Goal: Book appointment/travel/reservation

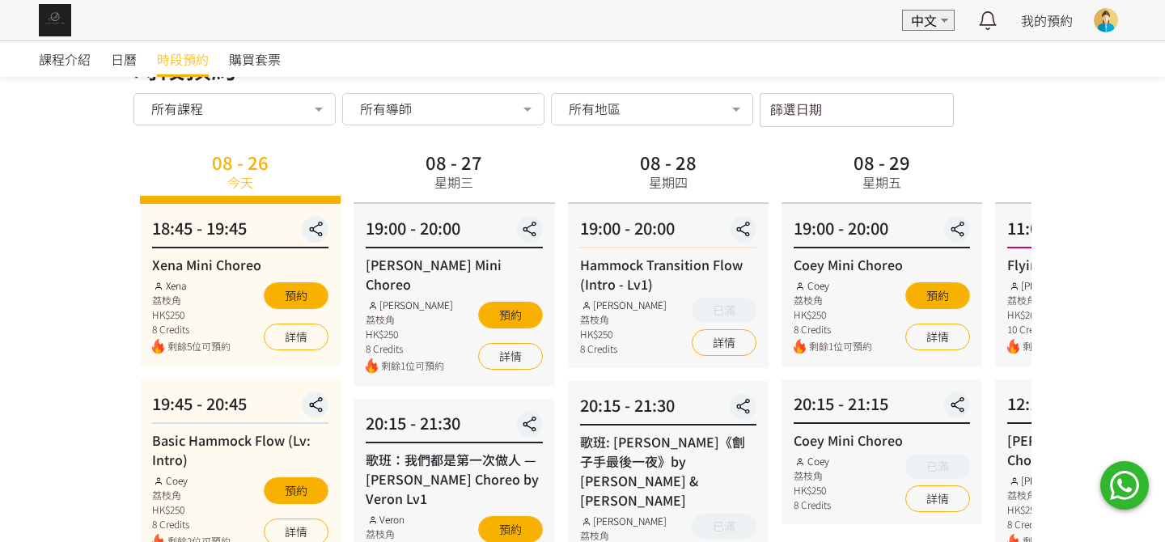
scroll to position [162, 0]
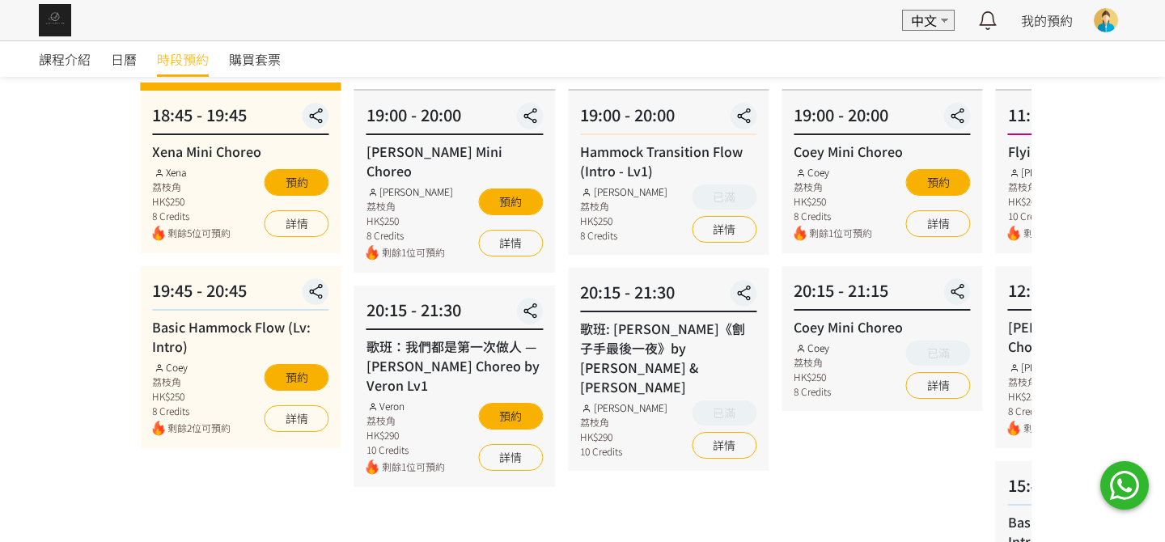
click at [798, 314] on div "20:15 - 21:15 Coey Mini Choreo Coey 荔枝角 HK$250 8 Credits 已滿 詳情" at bounding box center [882, 338] width 201 height 145
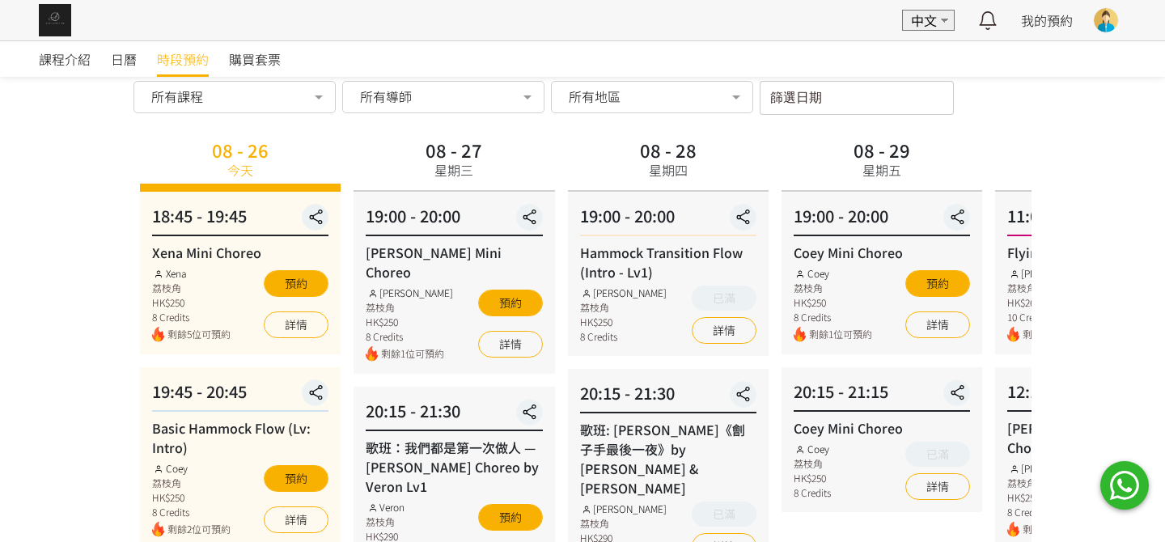
scroll to position [0, 0]
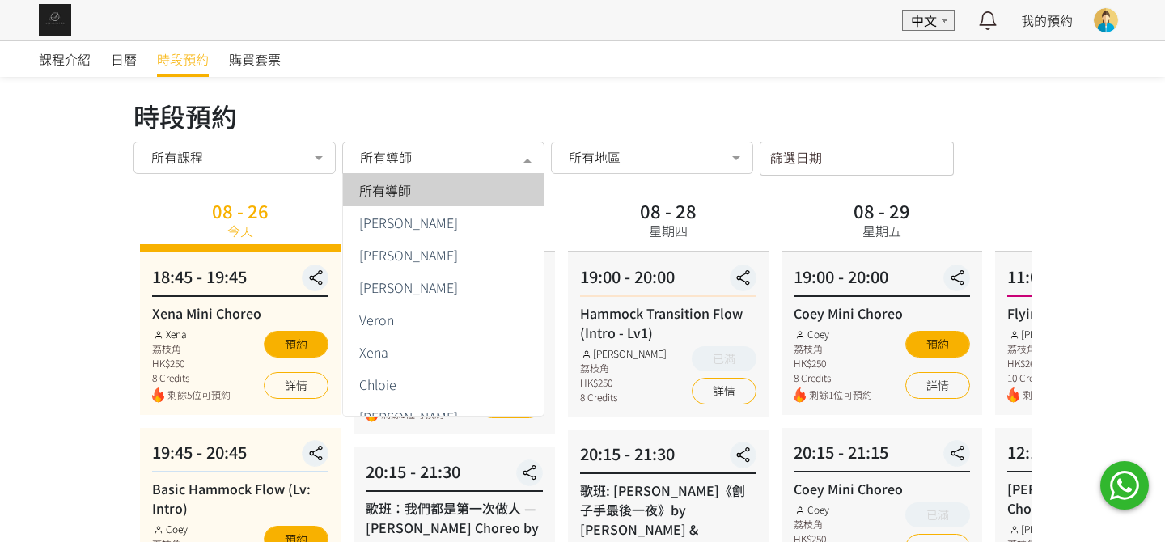
click at [481, 160] on div "所有導師" at bounding box center [444, 157] width 180 height 16
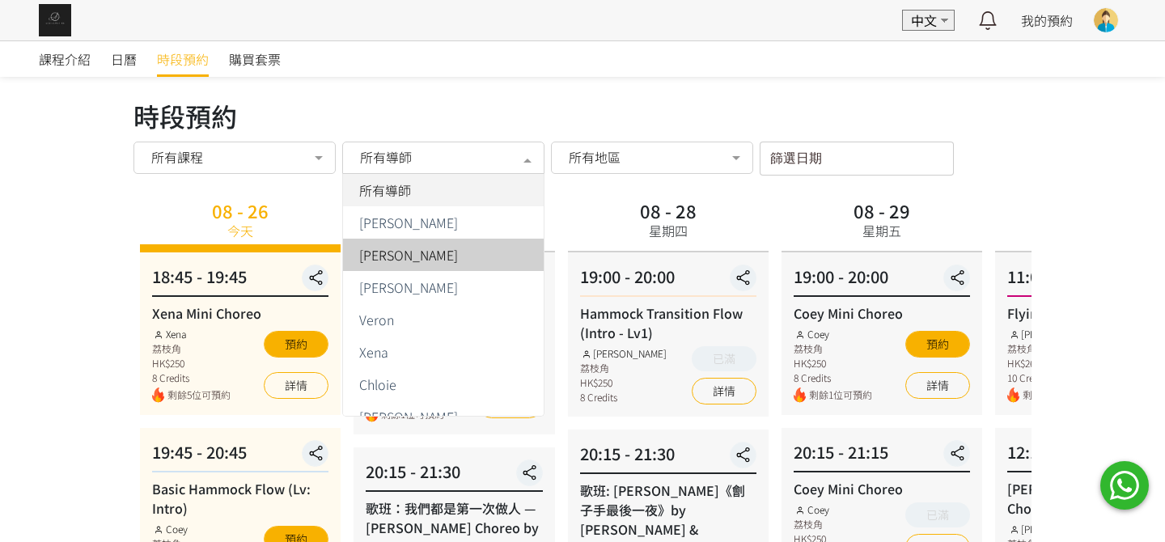
click at [426, 257] on div "[PERSON_NAME]" at bounding box center [443, 254] width 181 height 13
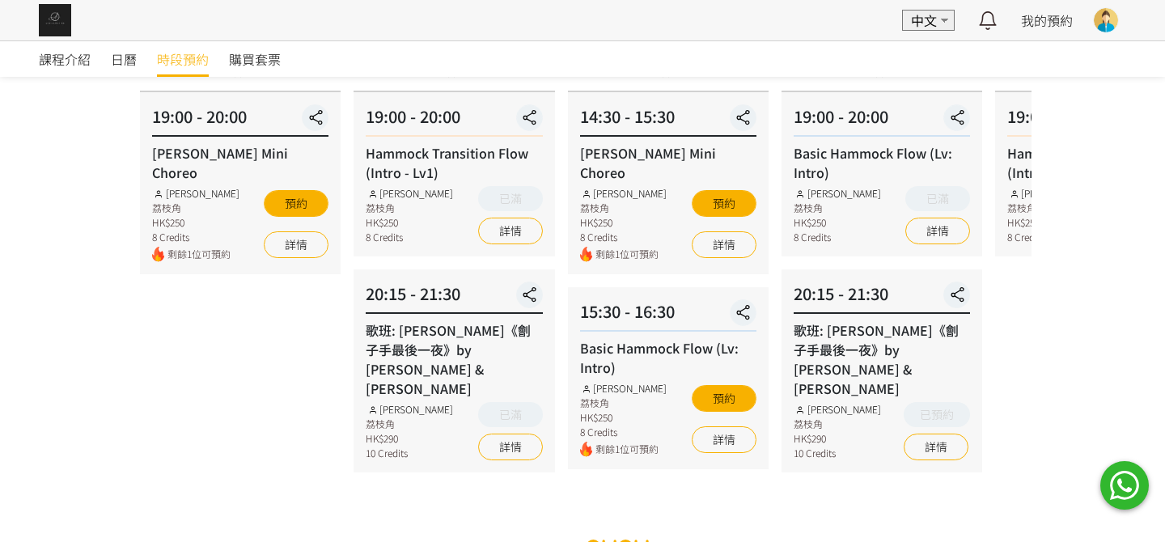
scroll to position [80, 0]
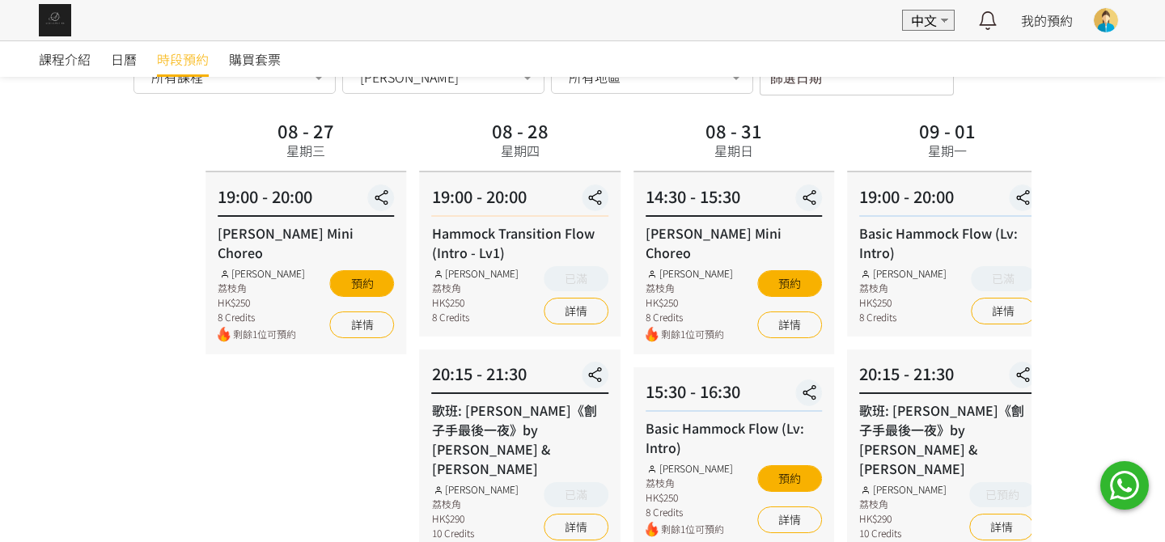
click at [1086, 318] on div "課程介紹 日曆 時段預約 購買套票 時段預約 時段預約 所有課程 所有課程 Xena Mini Choreo Basic Hammock Flow (Lv: …" at bounding box center [582, 302] width 1165 height 684
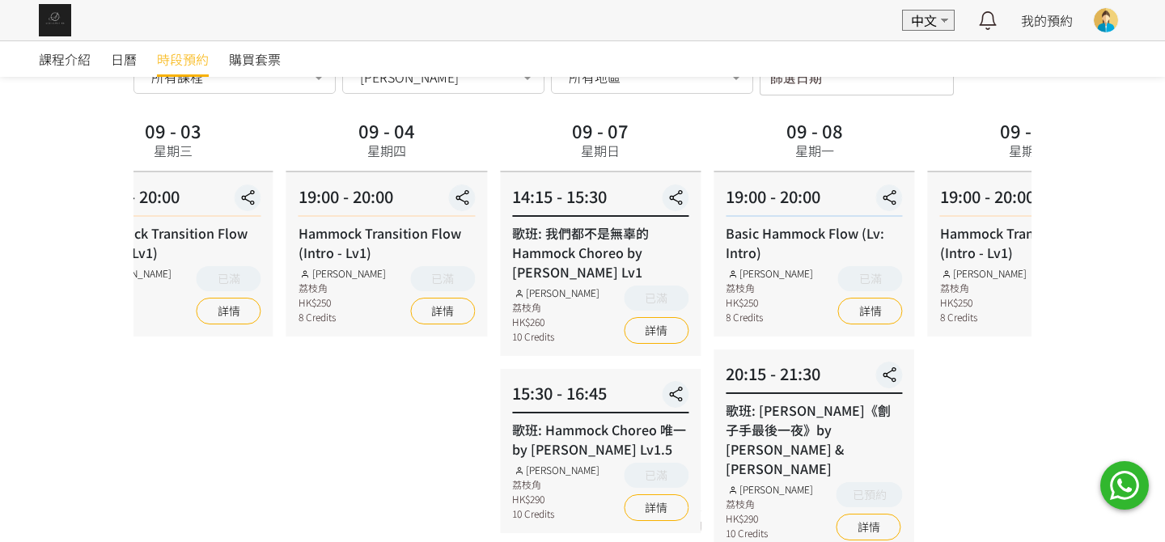
click at [0, 487] on html "EN 中文 最新通知 全部通知 我的預約 已確認預約 查看全部 等候清單 查看全部 過去記錄 [PERSON_NAME] [PERSON_NAME] Aeri…" at bounding box center [582, 291] width 1165 height 742
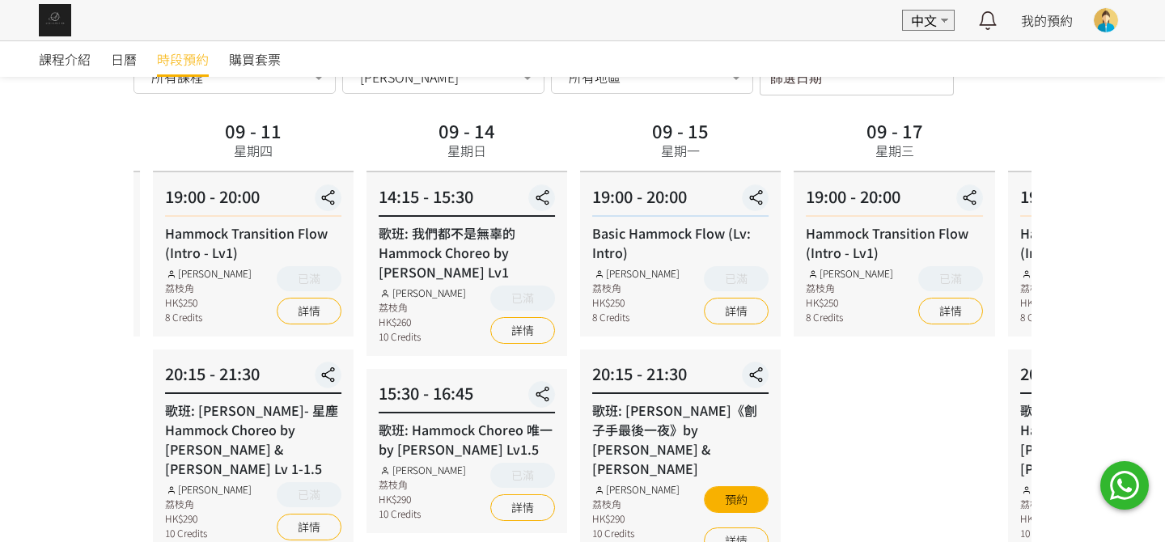
click at [43, 457] on div "課程介紹 日曆 時段預約 購買套票 時段預約 時段預約 所有課程 所有課程 Xena Mini Choreo Basic Hammock Flow (Lv: …" at bounding box center [582, 310] width 1165 height 701
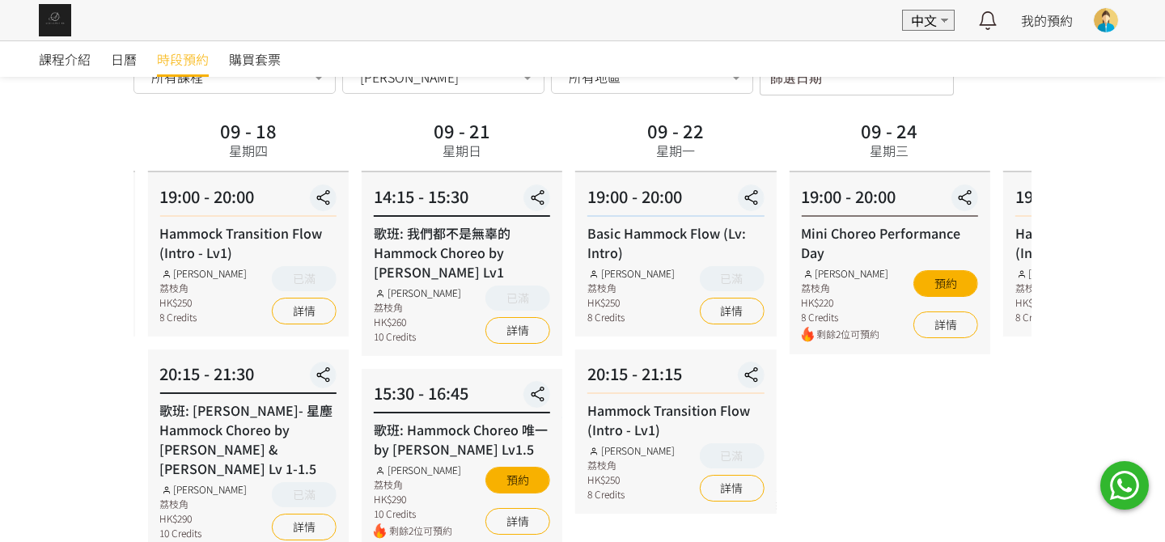
click at [0, 467] on html "EN 中文 最新通知 全部通知 我的預約 已確認預約 查看全部 等候清單 查看全部 過去記錄 [PERSON_NAME] [PERSON_NAME] Aeri…" at bounding box center [582, 291] width 1165 height 742
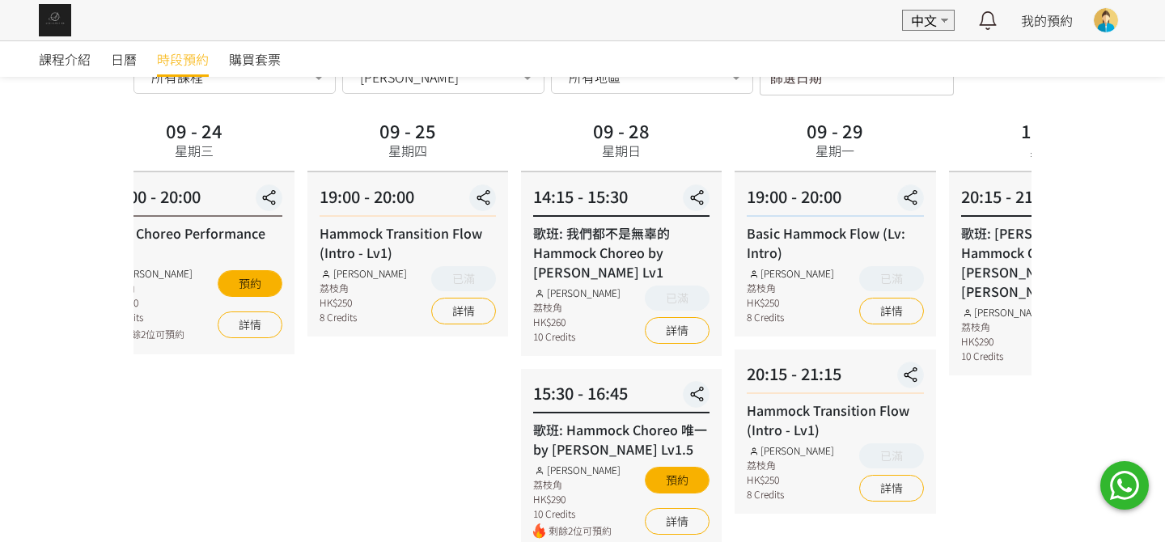
click at [0, 455] on html "EN 中文 最新通知 全部通知 我的預約 已確認預約 查看全部 等候清單 查看全部 過去記錄 [PERSON_NAME] [PERSON_NAME] Aeri…" at bounding box center [582, 291] width 1165 height 742
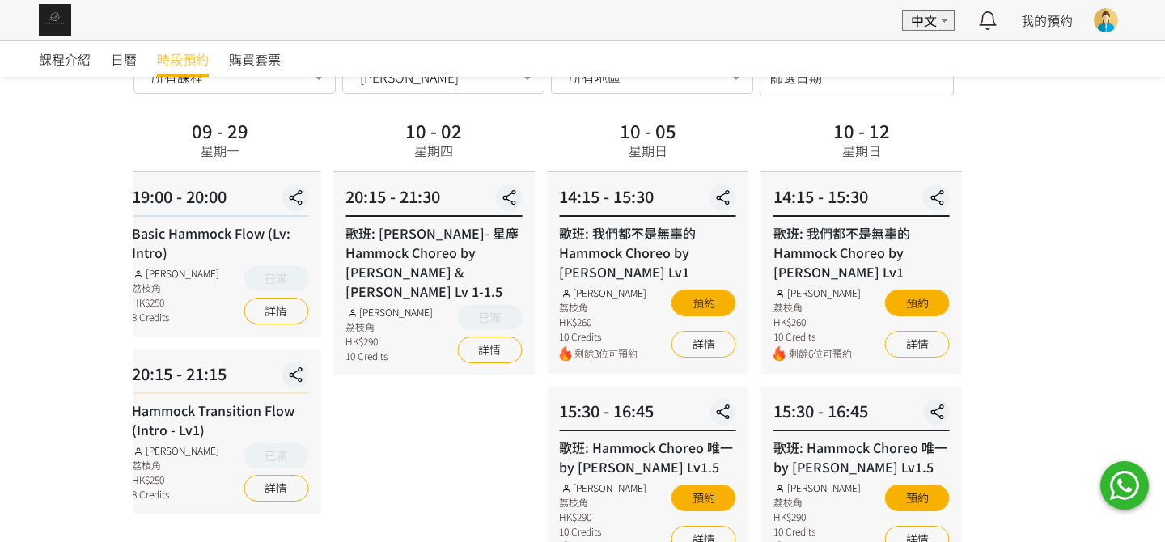
click at [102, 480] on div "課程介紹 日曆 時段預約 購買套票 時段預約 時段預約 所有課程 所有課程 Xena Mini Choreo Basic Hammock Flow (Lv: …" at bounding box center [582, 310] width 1165 height 701
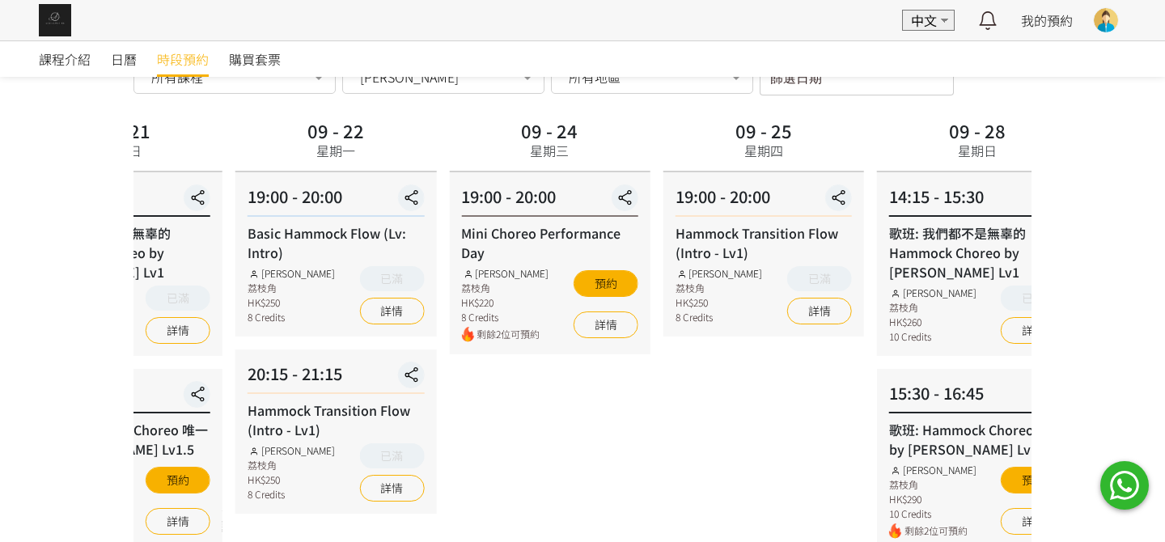
click at [1164, 429] on html "EN 中文 最新通知 全部通知 我的預約 已確認預約 查看全部 等候清單 查看全部 過去記錄 [PERSON_NAME] [PERSON_NAME] Aeri…" at bounding box center [582, 291] width 1165 height 742
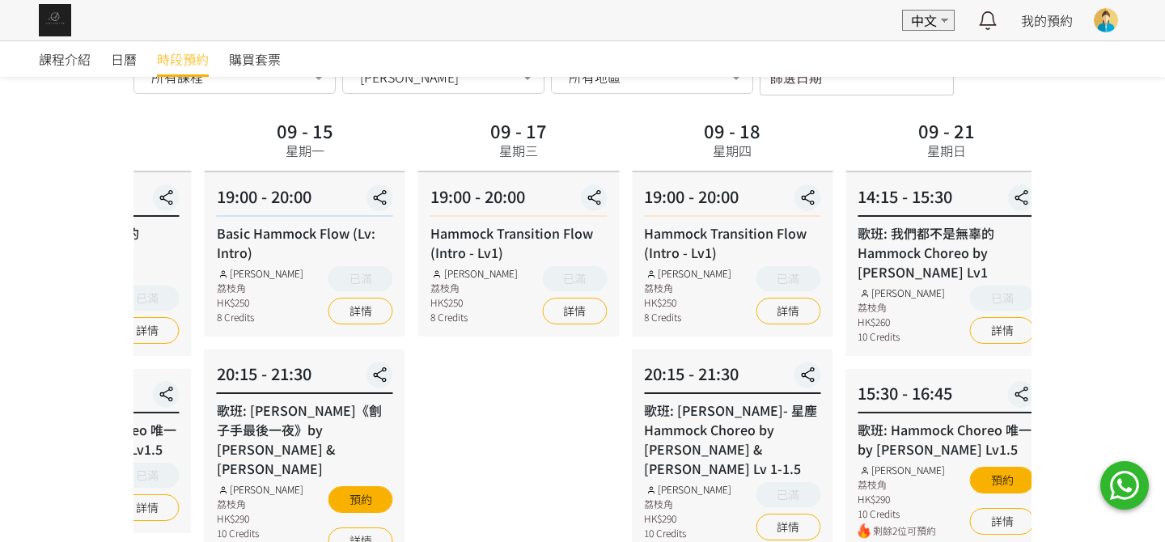
click at [1146, 383] on div "課程介紹 日曆 時段預約 購買套票 時段預約 時段預約 所有課程 所有課程 Xena Mini Choreo Basic Hammock Flow (Lv: …" at bounding box center [582, 310] width 1165 height 701
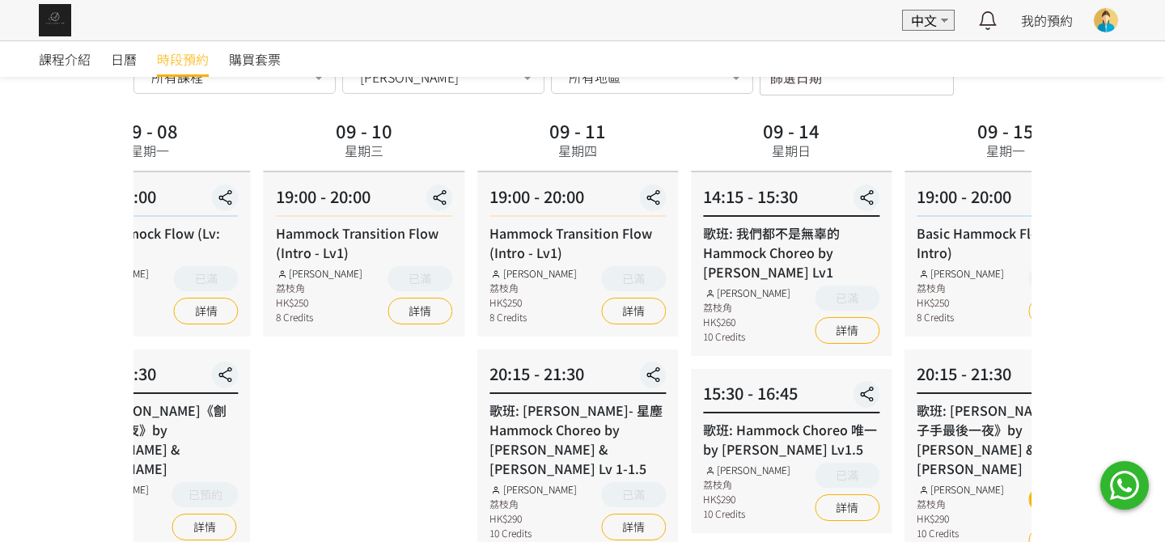
click at [1065, 362] on div "課程介紹 日曆 時段預約 購買套票 時段預約 時段預約 所有課程 所有課程 Xena Mini Choreo Basic Hammock Flow (Lv: …" at bounding box center [582, 310] width 1165 height 701
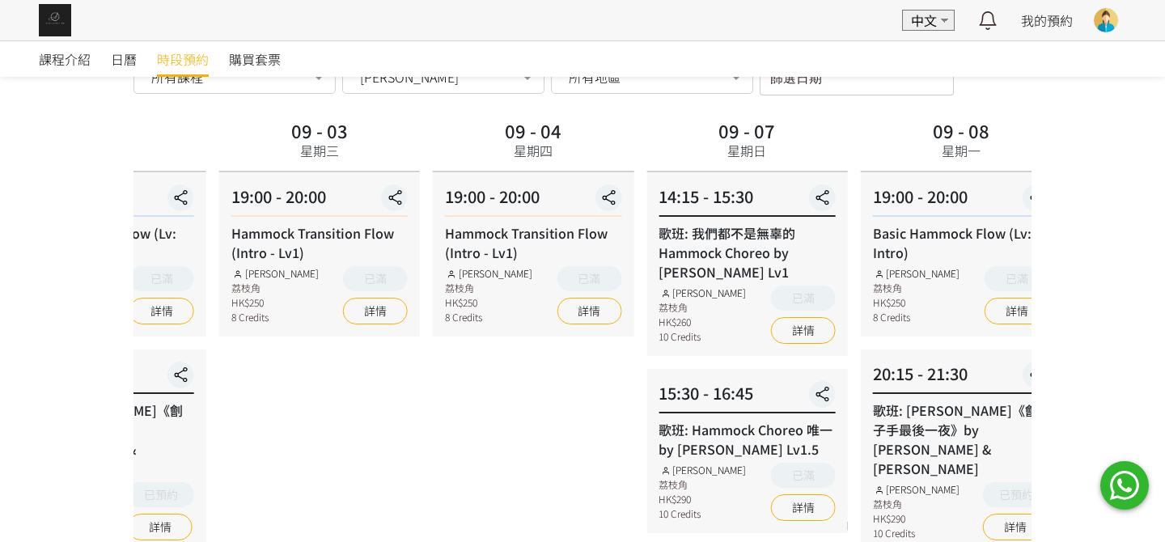
click at [1164, 324] on html "EN 中文 最新通知 全部通知 我的預約 已確認預約 查看全部 等候清單 查看全部 過去記錄 Karen Chan Aerialogy HK TT Fly S…" at bounding box center [582, 291] width 1165 height 742
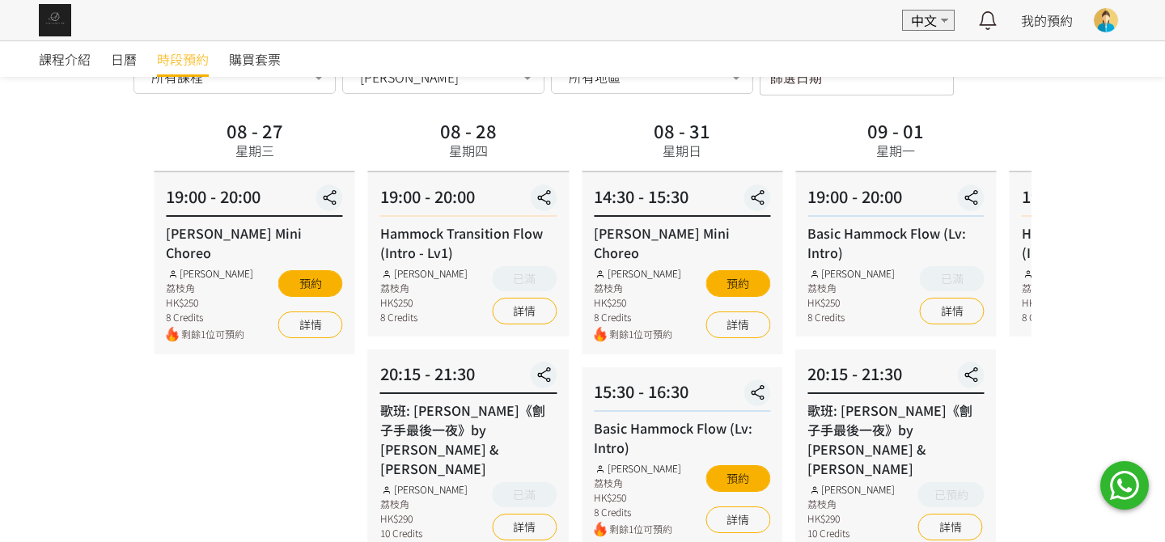
click at [1112, 286] on div "課程介紹 日曆 時段預約 購買套票 時段預約 時段預約 所有課程 所有課程 Xena Mini Choreo Basic Hammock Flow (Lv: …" at bounding box center [582, 310] width 1165 height 701
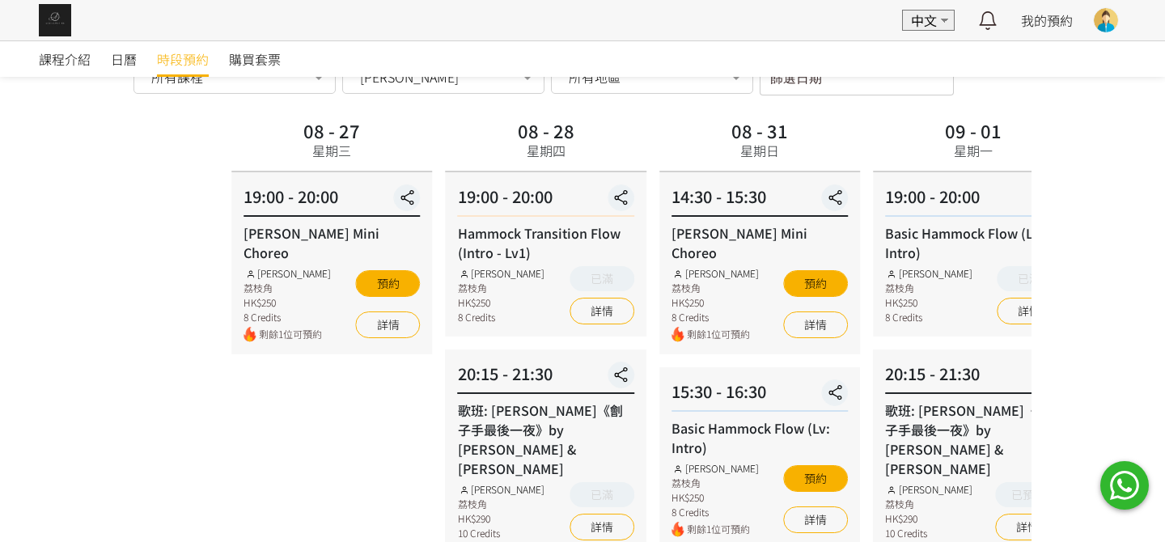
click at [688, 325] on div "08 - 27 星期三 19:00 - 20:00 Rachel Mini Choreo Rachel Ng 荔枝角 HK$250 8 Credits 剩餘1…" at bounding box center [674, 342] width 898 height 455
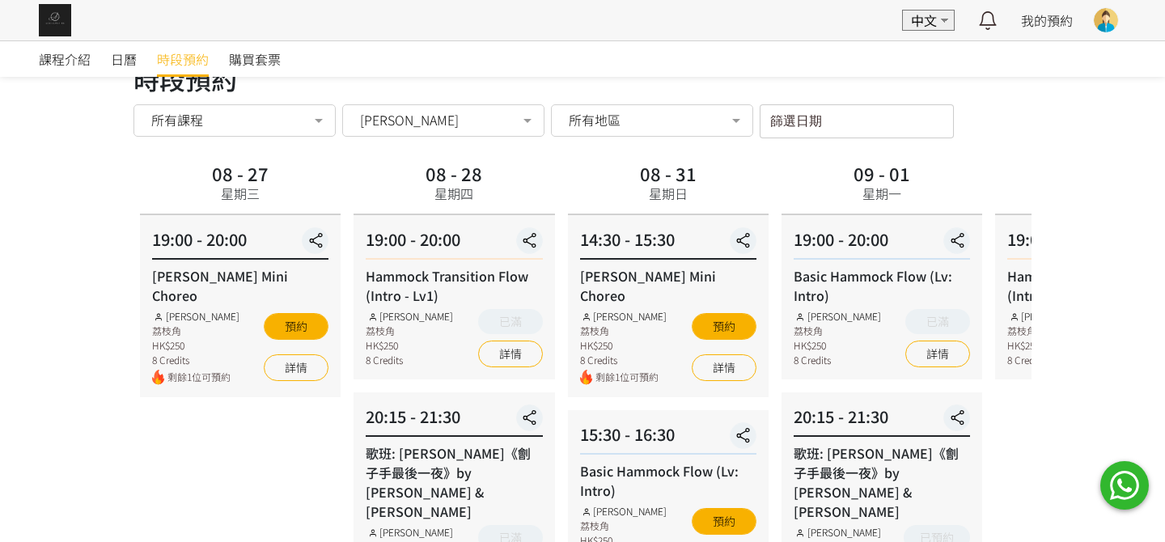
scroll to position [0, 0]
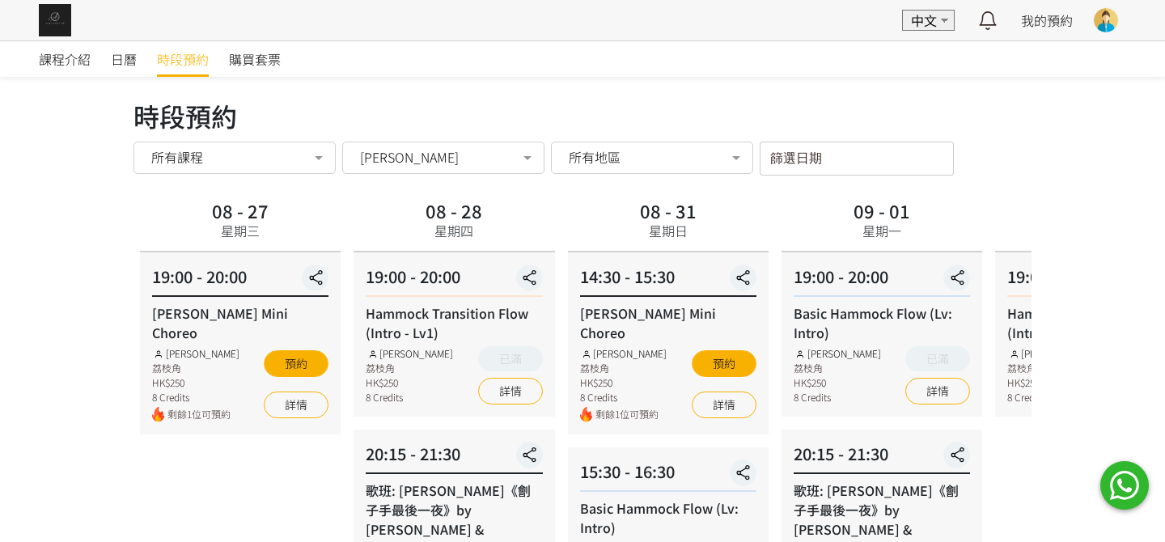
click at [409, 149] on span "[PERSON_NAME]" at bounding box center [409, 157] width 99 height 16
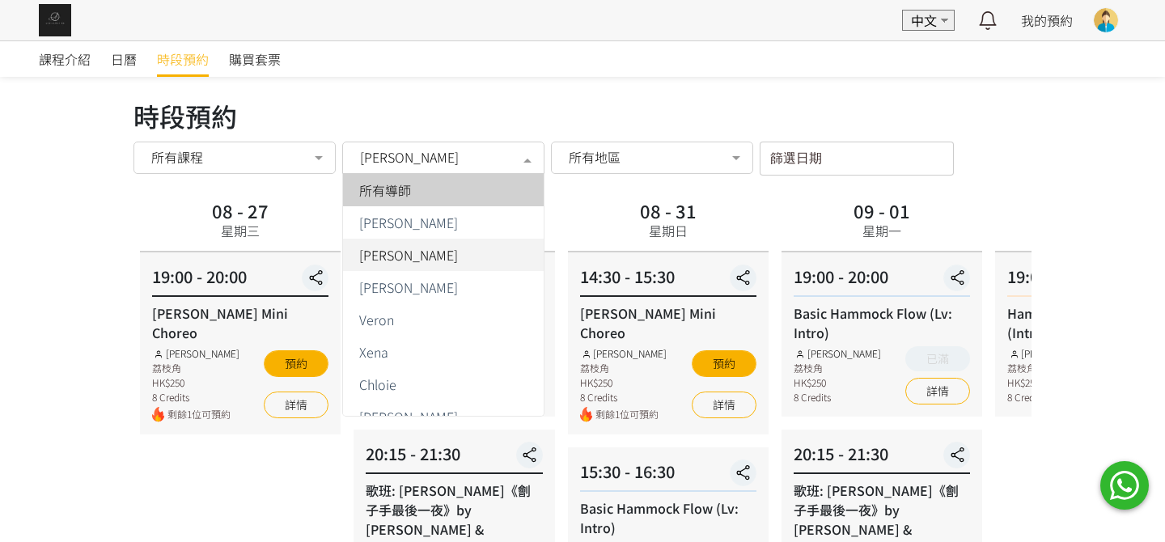
click at [403, 195] on span "所有導師" at bounding box center [385, 190] width 52 height 13
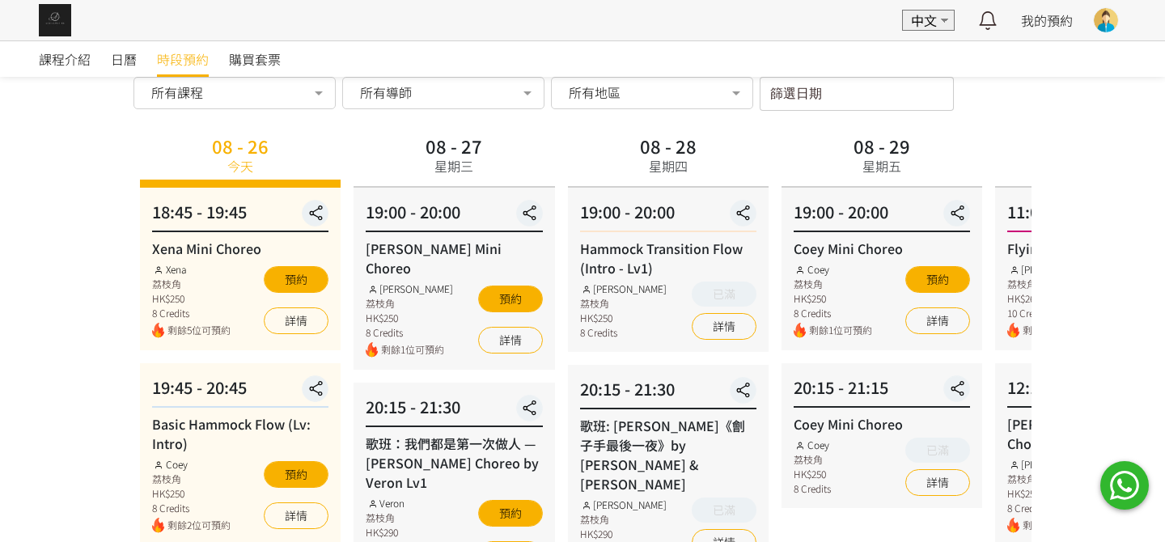
scroll to position [162, 0]
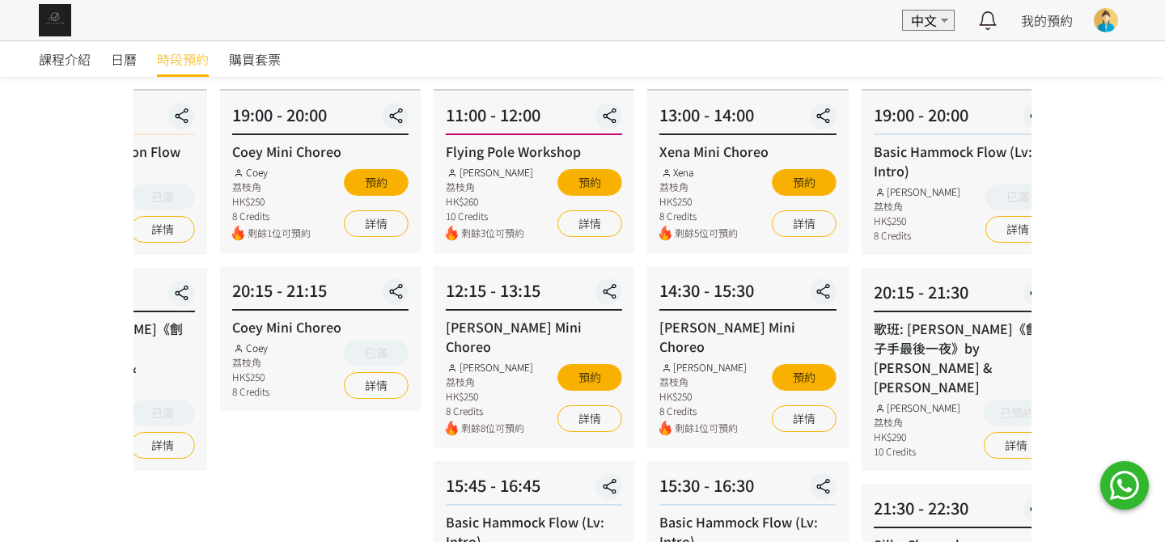
click at [105, 344] on div "課程介紹 日曆 時段預約 購買套票 時段預約 時段預約 所有課程 所有課程 Xena Mini Choreo Basic Hammock Flow (Lv: …" at bounding box center [582, 512] width 1165 height 1267
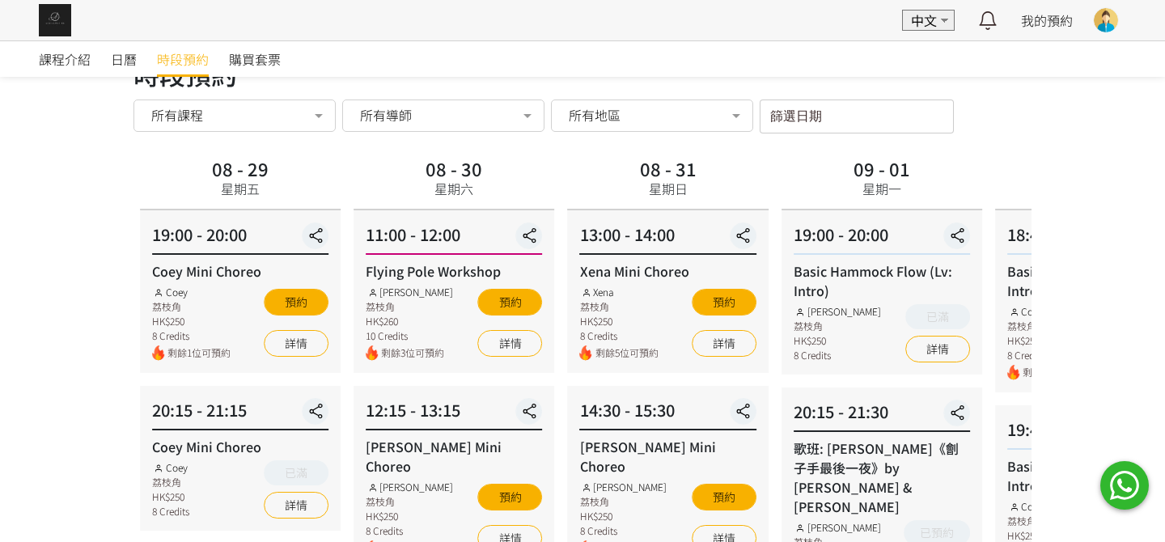
scroll to position [0, 0]
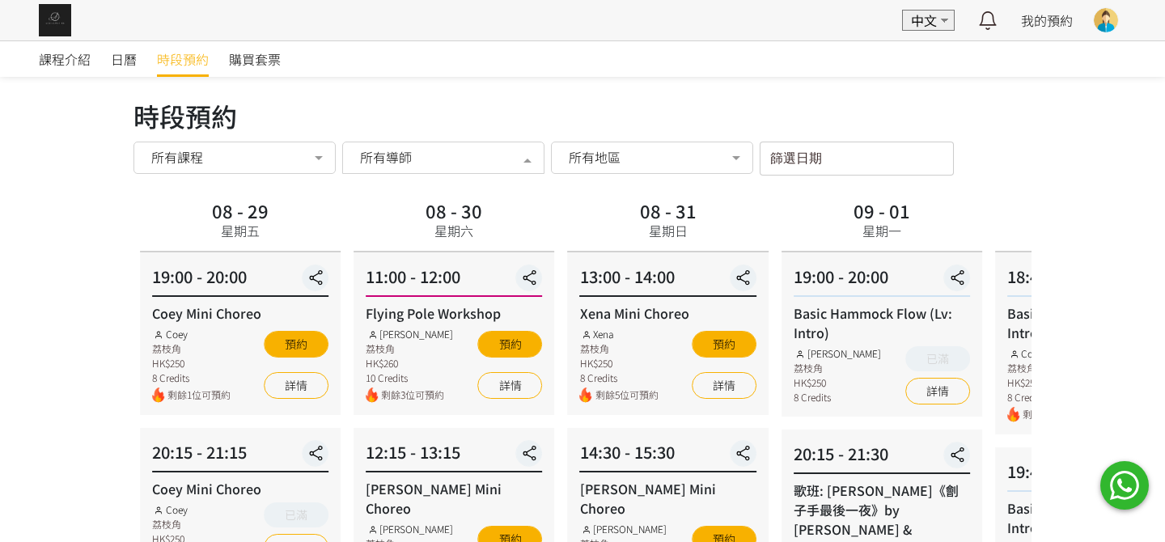
click at [445, 144] on div "所有導師" at bounding box center [443, 158] width 202 height 32
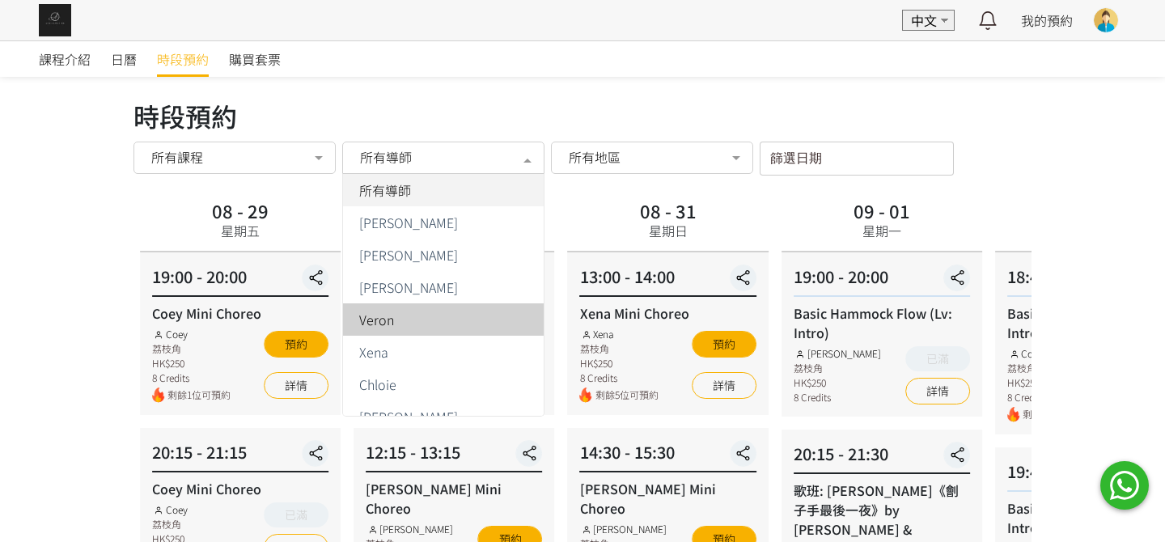
click at [394, 319] on div "Veron" at bounding box center [443, 319] width 181 height 13
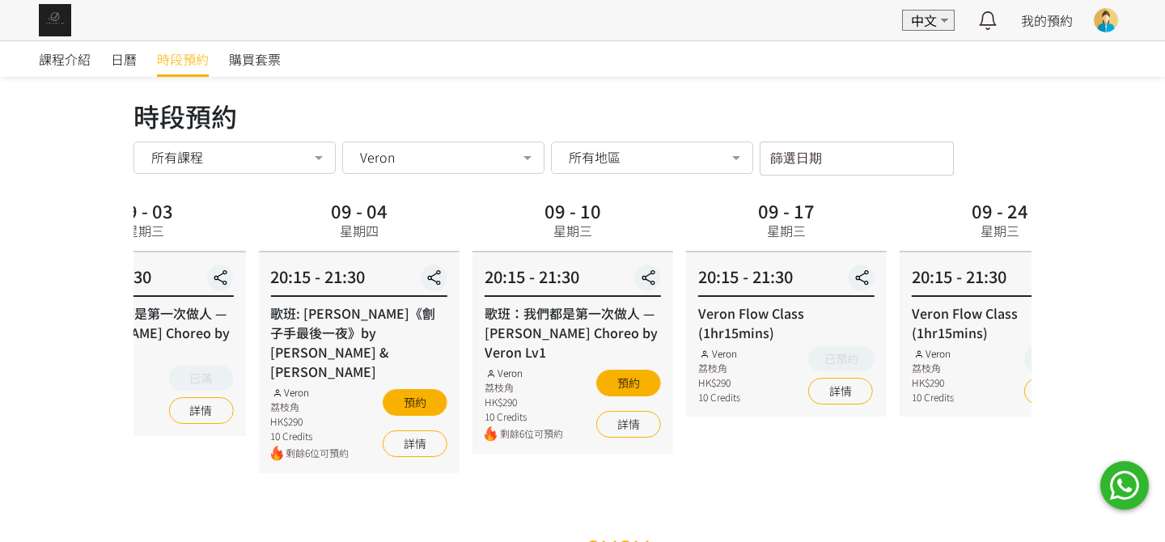
click at [1164, 300] on html "EN 中文 最新通知 全部通知 我的預約 已確認預約 查看全部 等候清單 查看全部 過去記錄 Karen Chan Aerialogy HK TT Fly S…" at bounding box center [582, 282] width 1165 height 565
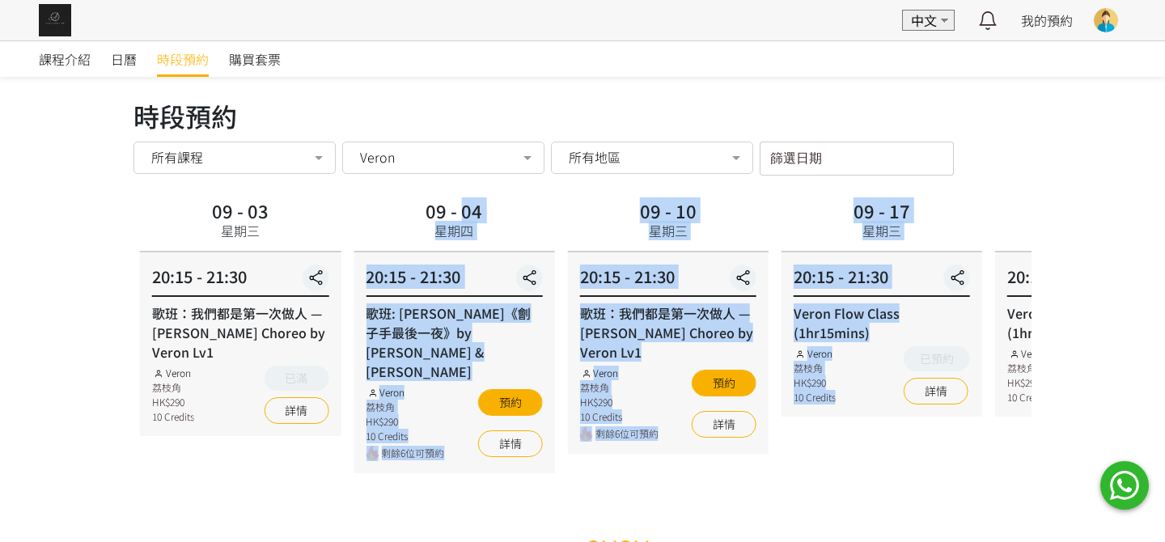
drag, startPoint x: 460, startPoint y: 464, endPoint x: 916, endPoint y: 417, distance: 458.7
click at [926, 413] on div "時段預約 時段預約 所有課程 所有課程 Xena Mini Choreo Basic Hammock Flow (Lv: Intro) Rachel Mini…" at bounding box center [582, 294] width 898 height 396
click at [687, 257] on div "20:15 - 21:30 歌班：我們都是第一次做人 — Firdhaus Hammock Choreo by Veron Lv1 Veron 荔枝角 HK$…" at bounding box center [668, 352] width 201 height 201
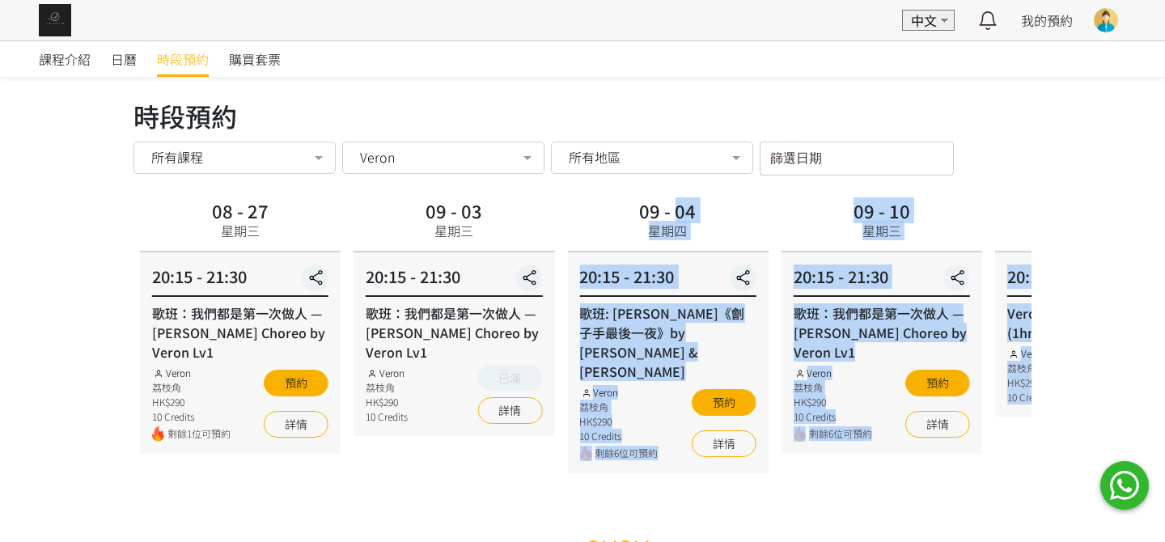
click at [553, 220] on div "09 - 03 星期三" at bounding box center [454, 223] width 201 height 57
click at [411, 210] on div "09 - 03 星期三" at bounding box center [454, 223] width 201 height 57
click at [470, 212] on div "09 - 03" at bounding box center [454, 210] width 57 height 18
click at [469, 214] on div "09 - 03" at bounding box center [453, 210] width 57 height 18
click at [470, 214] on div "09 - 03 星期三" at bounding box center [453, 223] width 201 height 57
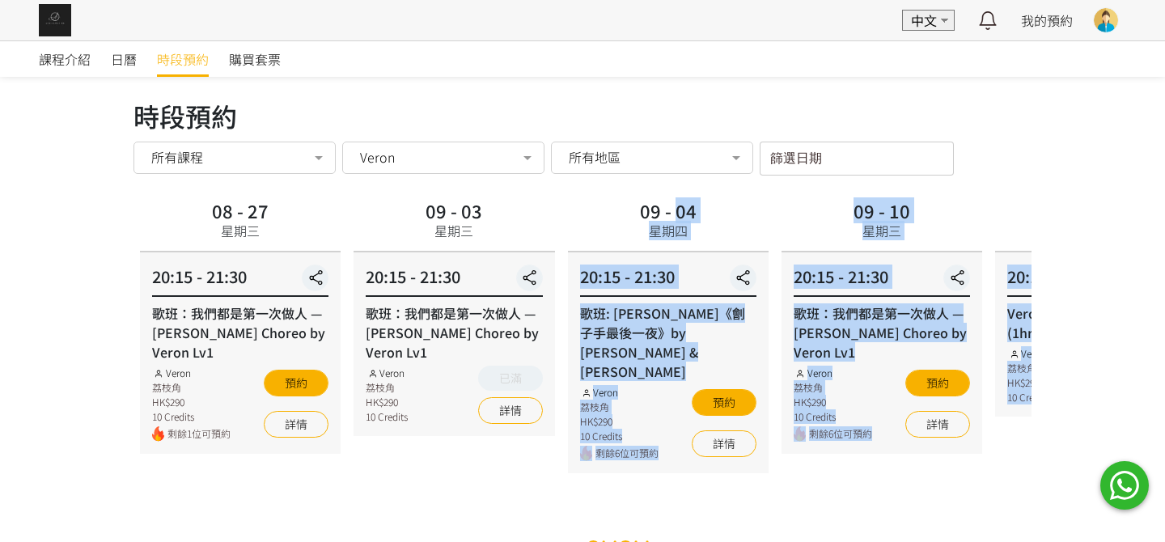
click at [644, 314] on div "歌班: [PERSON_NAME]《劊子手最後一夜》by [PERSON_NAME] & [PERSON_NAME]" at bounding box center [668, 342] width 176 height 78
click at [609, 438] on div "09 - 04 星期四 20:15 - 21:30 歌班: 麥浚龍《劊子手最後一夜》by Rachel & Veron Veron 荔枝角 HK$290 10…" at bounding box center [668, 334] width 214 height 278
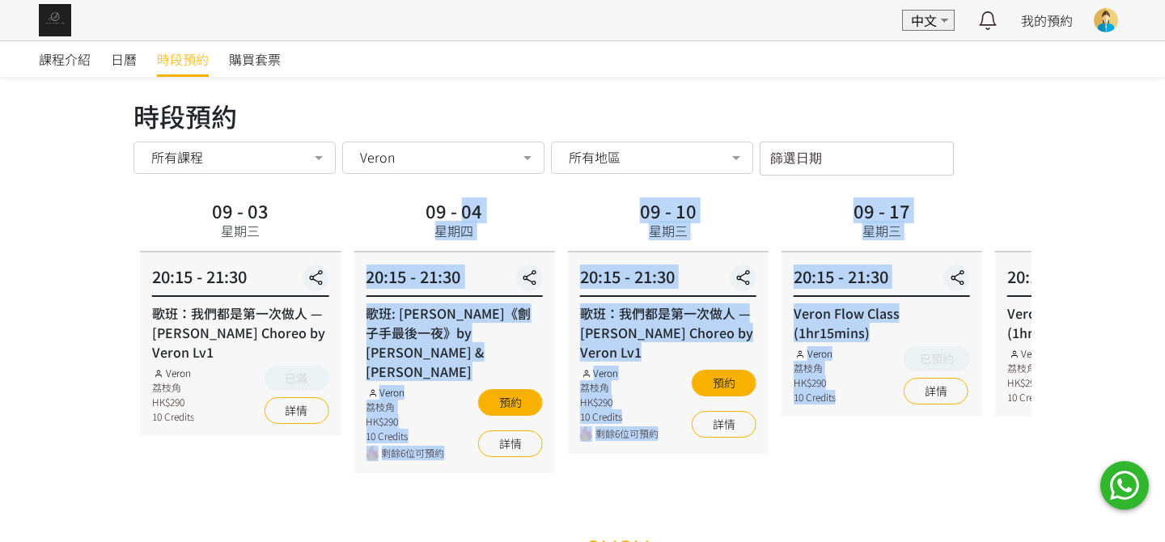
click at [589, 281] on div "20:15 - 21:30" at bounding box center [668, 281] width 176 height 32
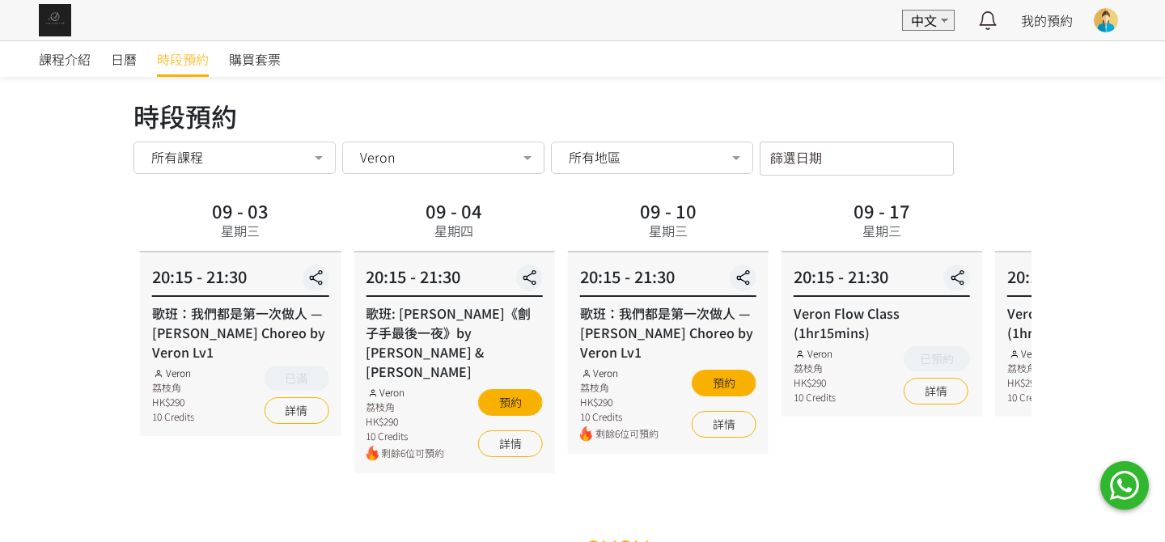
click at [490, 137] on div "時段預約 時段預約 所有課程 所有課程 Xena Mini Choreo Basic Hammock Flow (Lv: Intro) Rachel Mini…" at bounding box center [582, 135] width 898 height 79
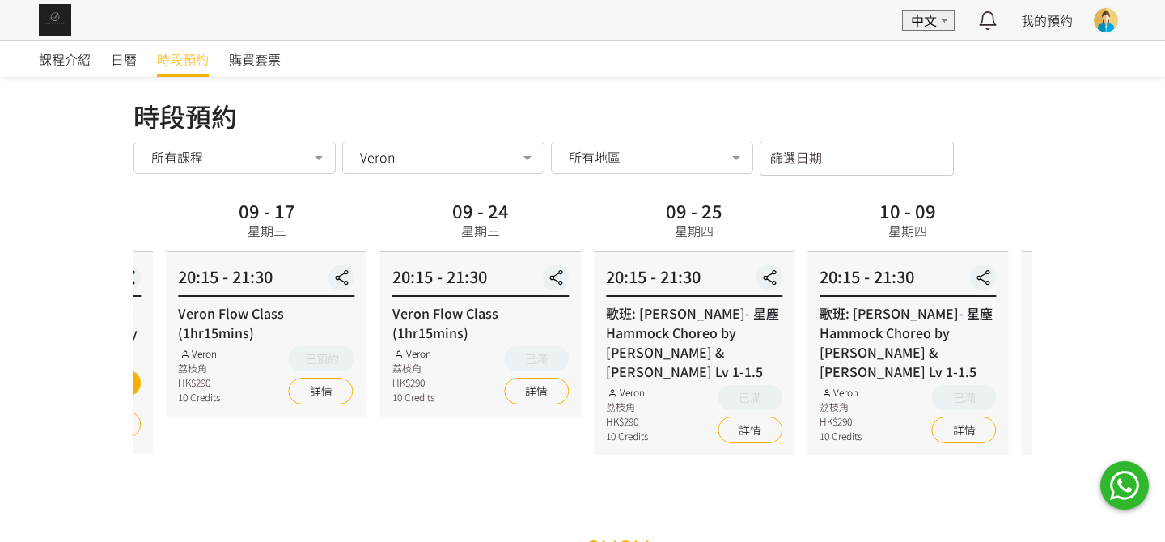
click at [0, 425] on html "EN 中文 最新通知 全部通知 我的預約 已確認預約 查看全部 等候清單 查看全部 過去記錄 Karen Chan Aerialogy HK TT Fly S…" at bounding box center [582, 282] width 1165 height 565
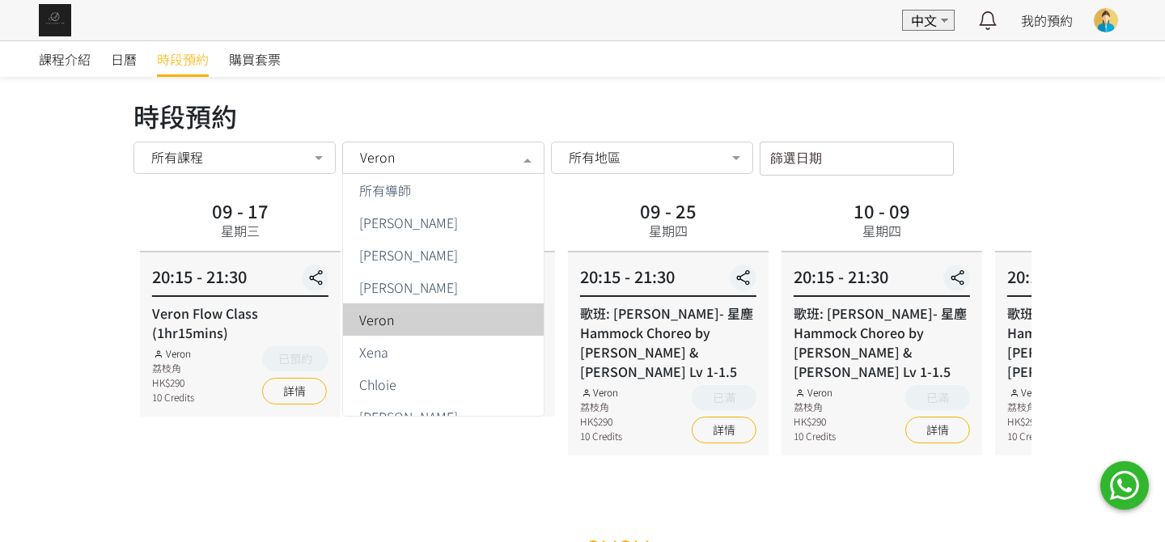
click at [413, 164] on div "Veron" at bounding box center [444, 157] width 180 height 16
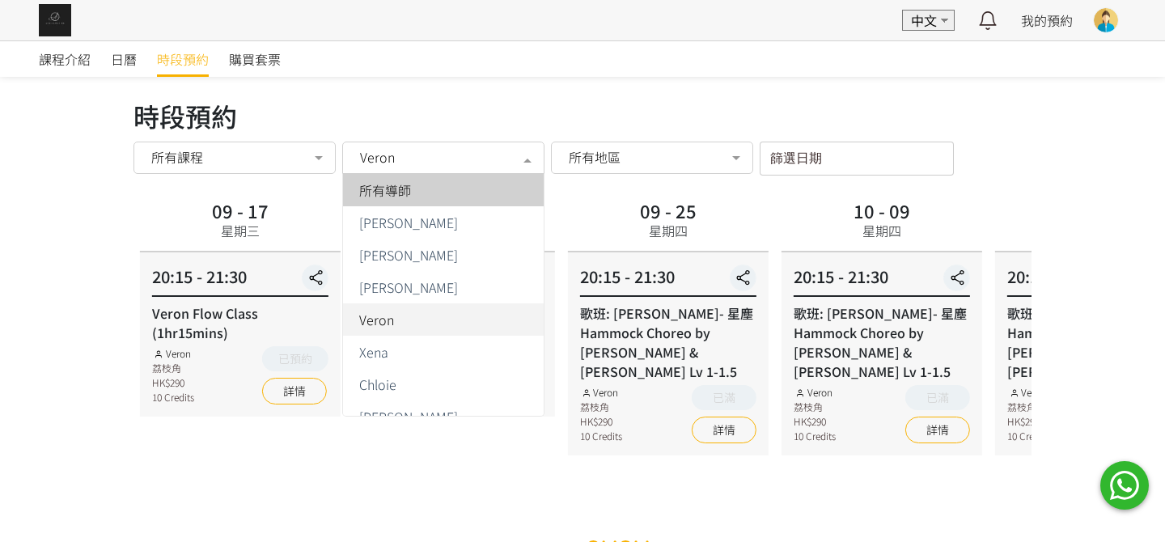
drag, startPoint x: 399, startPoint y: 198, endPoint x: 316, endPoint y: 190, distance: 82.9
click at [398, 197] on span "所有導師" at bounding box center [385, 190] width 52 height 13
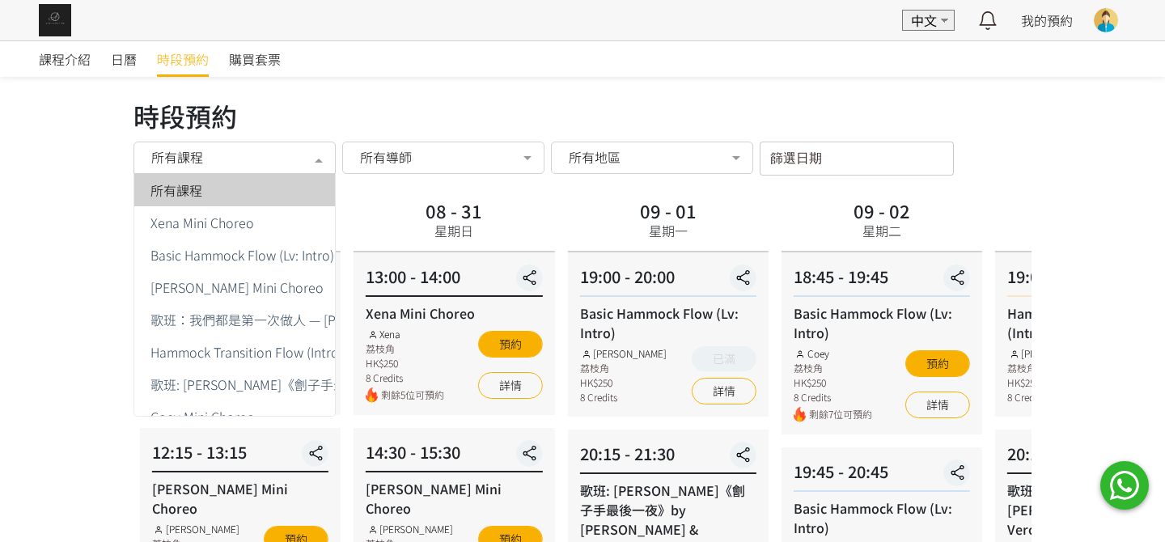
click at [265, 159] on div "所有課程" at bounding box center [235, 157] width 180 height 16
click at [375, 63] on div "課程介紹 日曆 時段預約 購買套票" at bounding box center [582, 59] width 1087 height 36
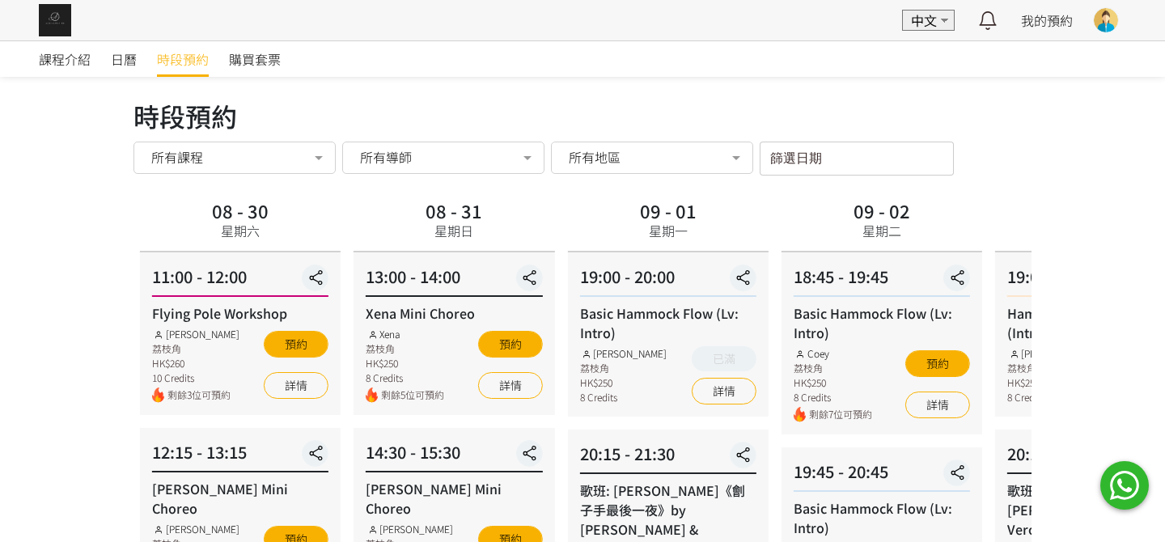
click at [826, 152] on input "篩選日期" at bounding box center [857, 159] width 194 height 34
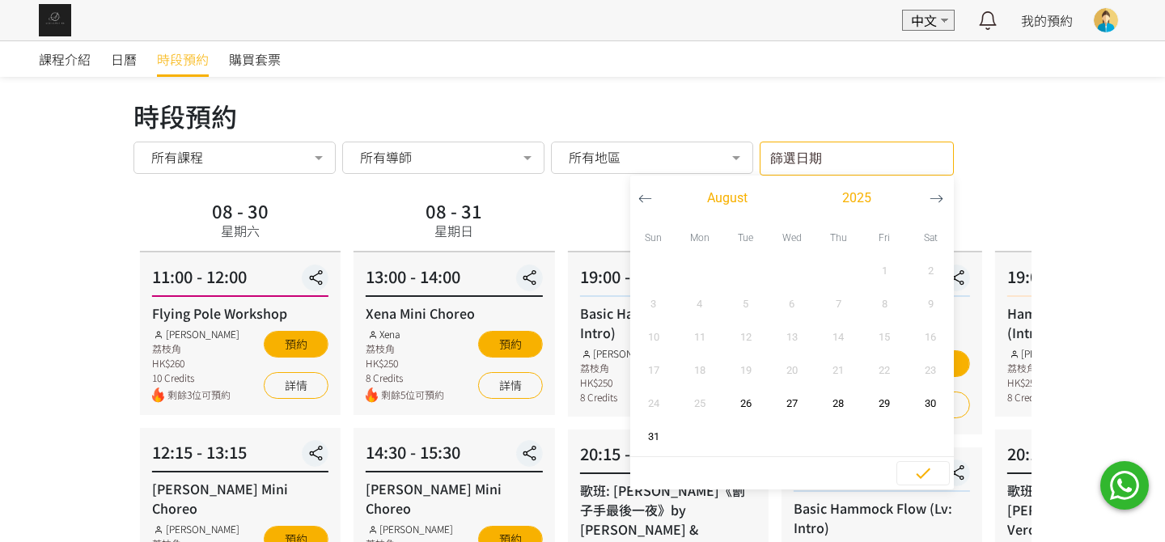
click at [949, 201] on button "button" at bounding box center [936, 198] width 30 height 45
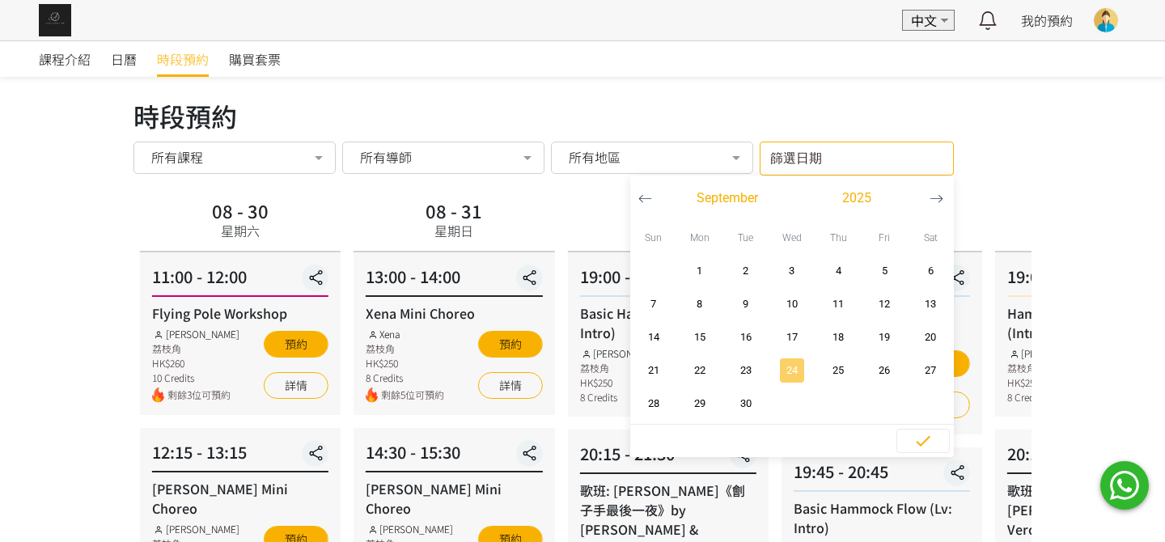
click at [794, 368] on span "24" at bounding box center [791, 370] width 36 height 16
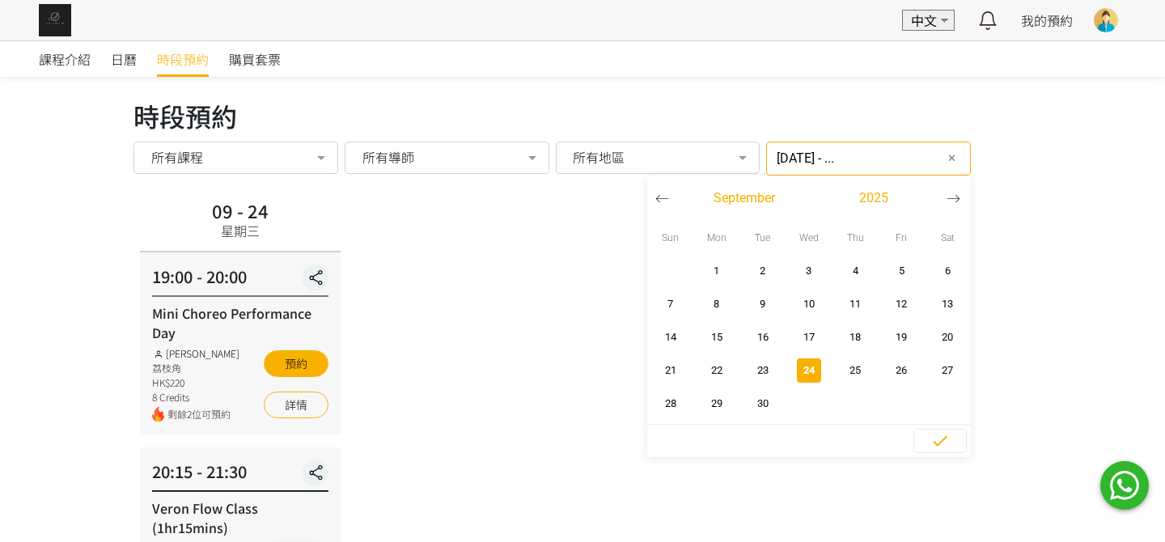
scroll to position [159, 0]
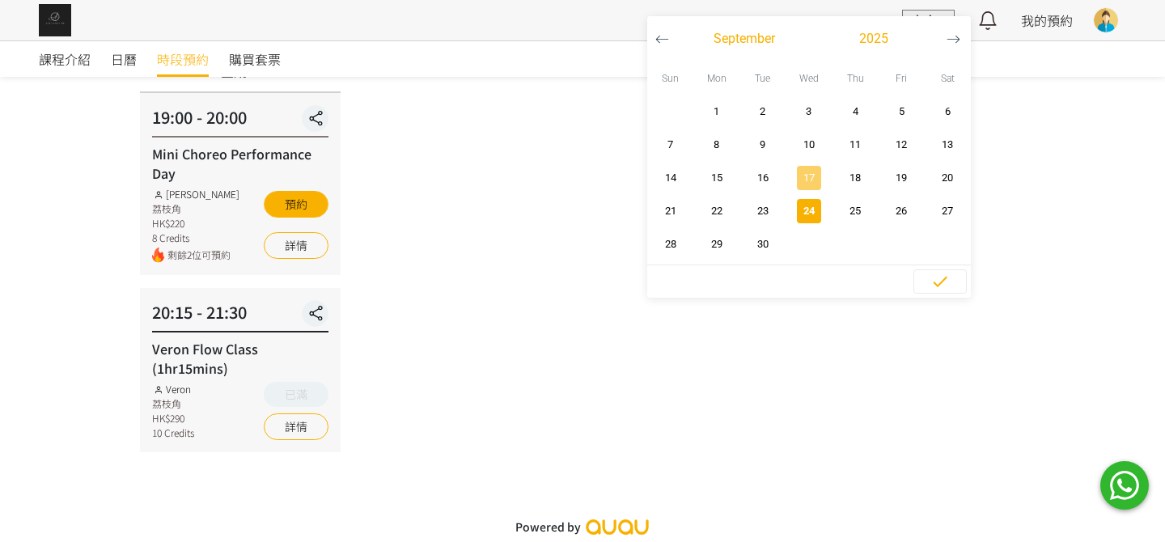
click at [797, 184] on span "button" at bounding box center [809, 178] width 24 height 24
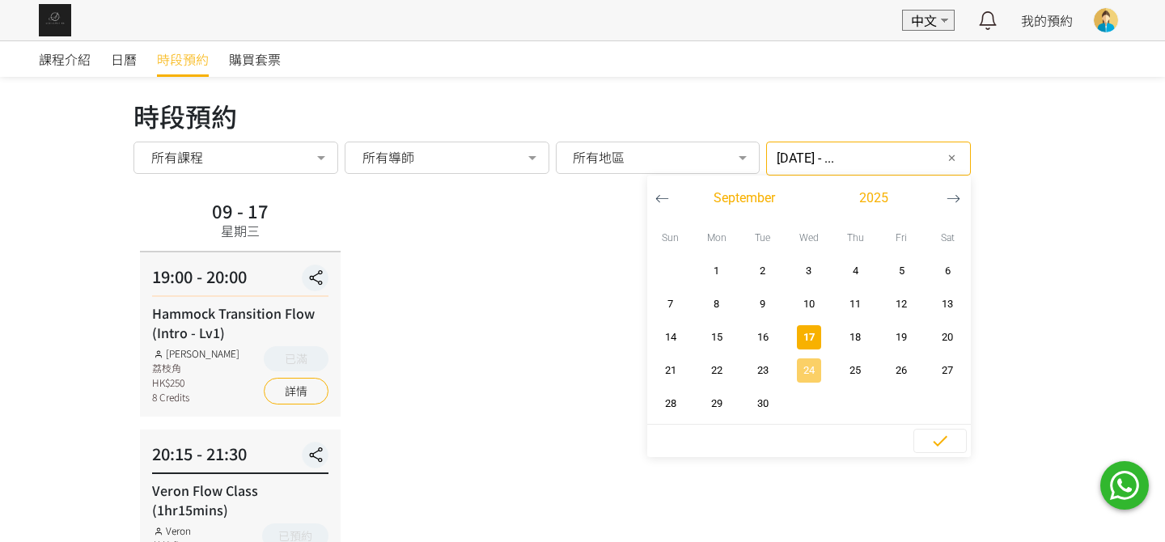
click at [790, 373] on span "24" at bounding box center [808, 370] width 36 height 16
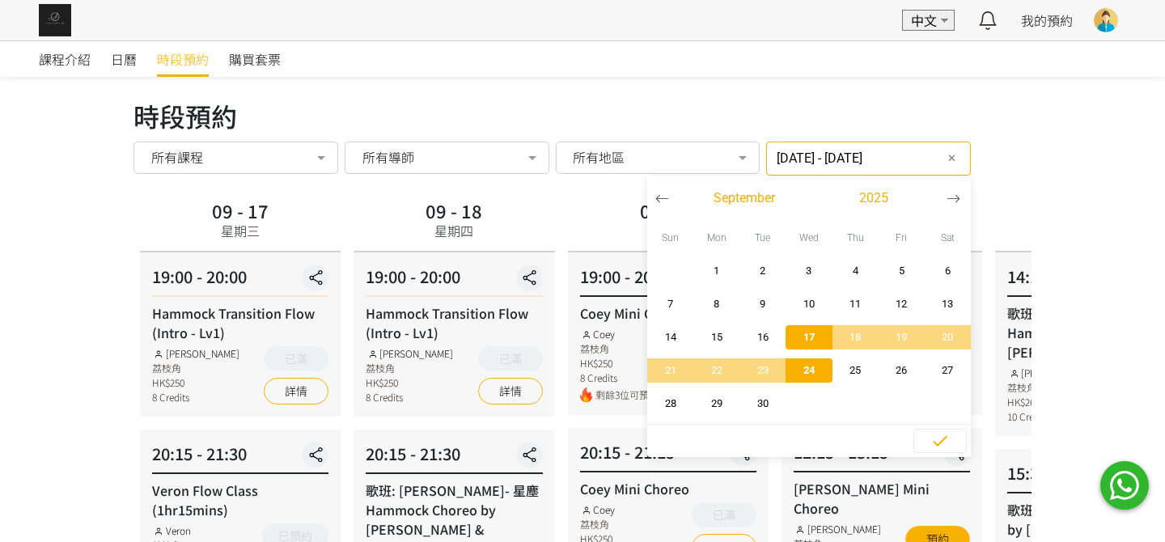
click at [790, 371] on span "24" at bounding box center [808, 370] width 36 height 16
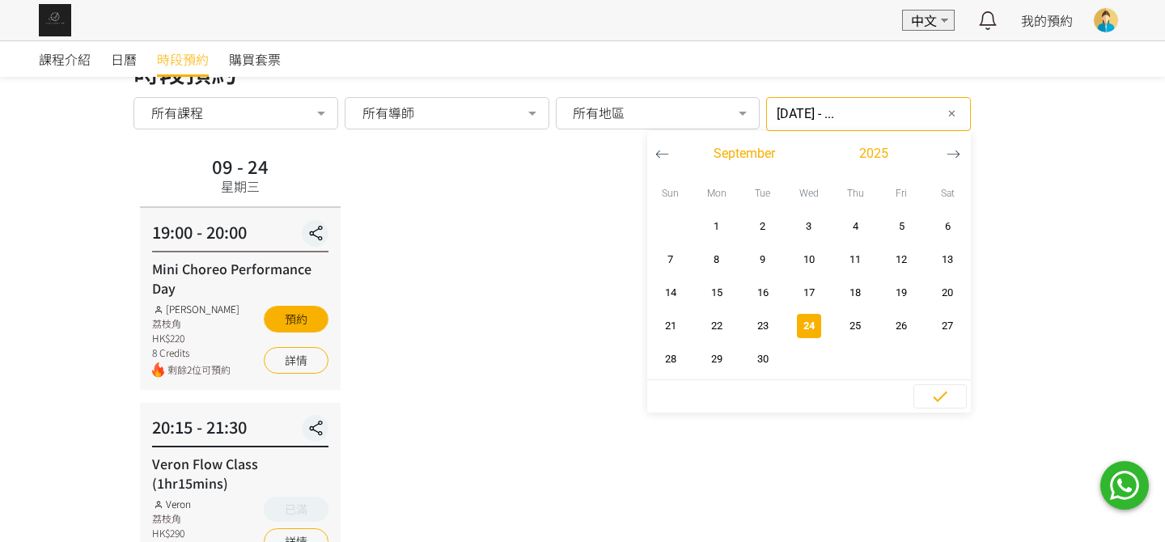
scroll to position [159, 0]
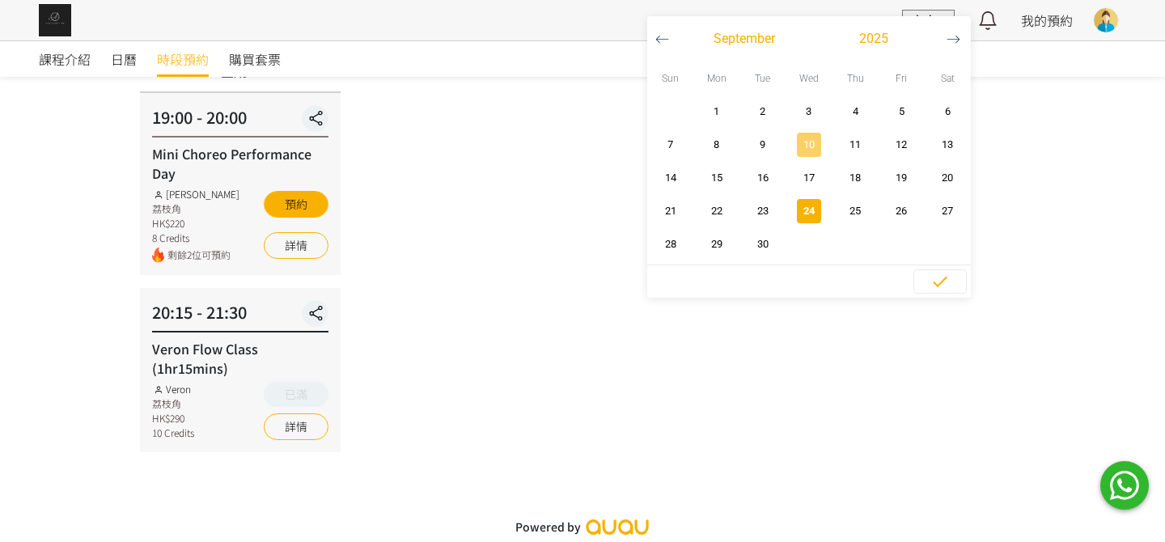
click at [794, 143] on span "10" at bounding box center [808, 145] width 36 height 16
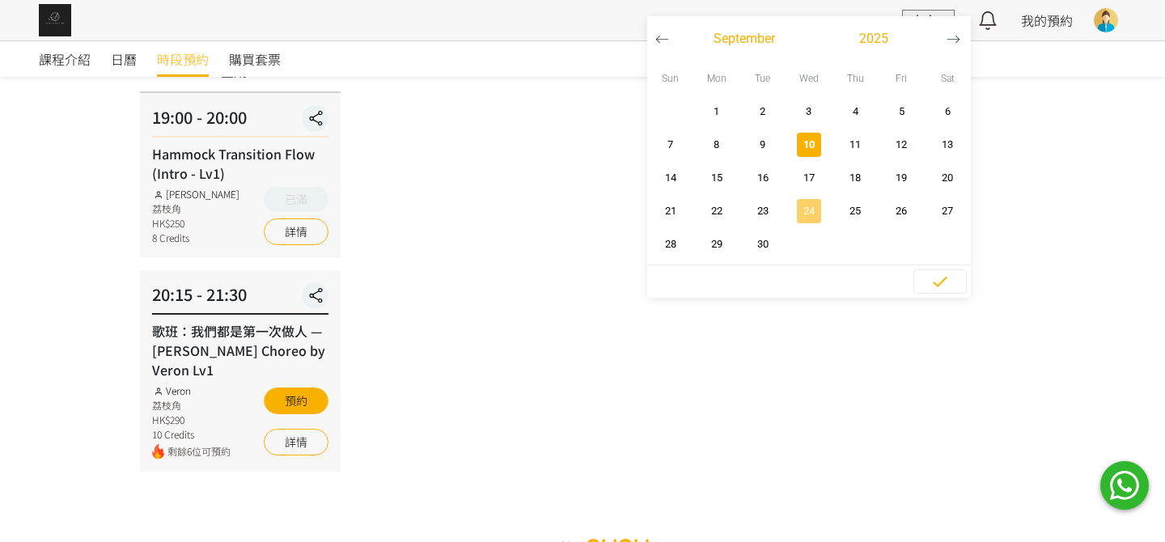
click at [790, 210] on span "24" at bounding box center [808, 211] width 36 height 16
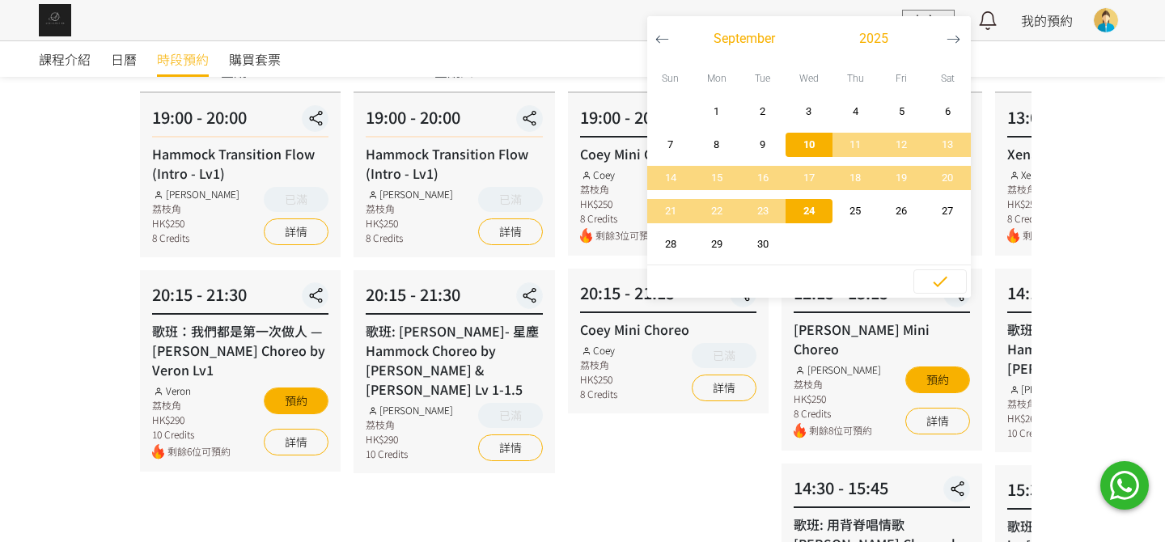
click at [790, 216] on span "24" at bounding box center [808, 211] width 36 height 16
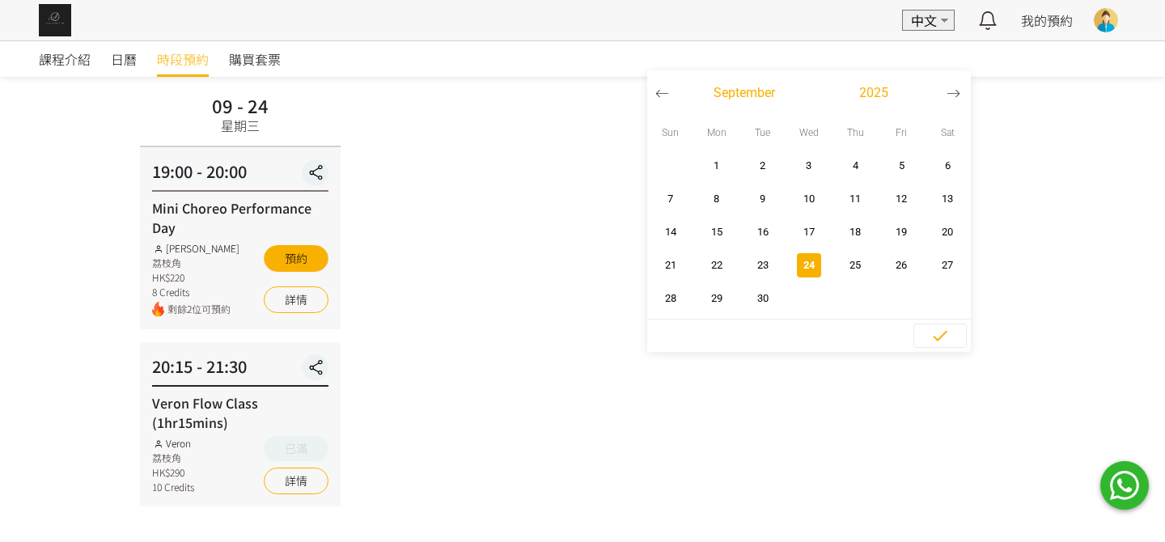
scroll to position [78, 0]
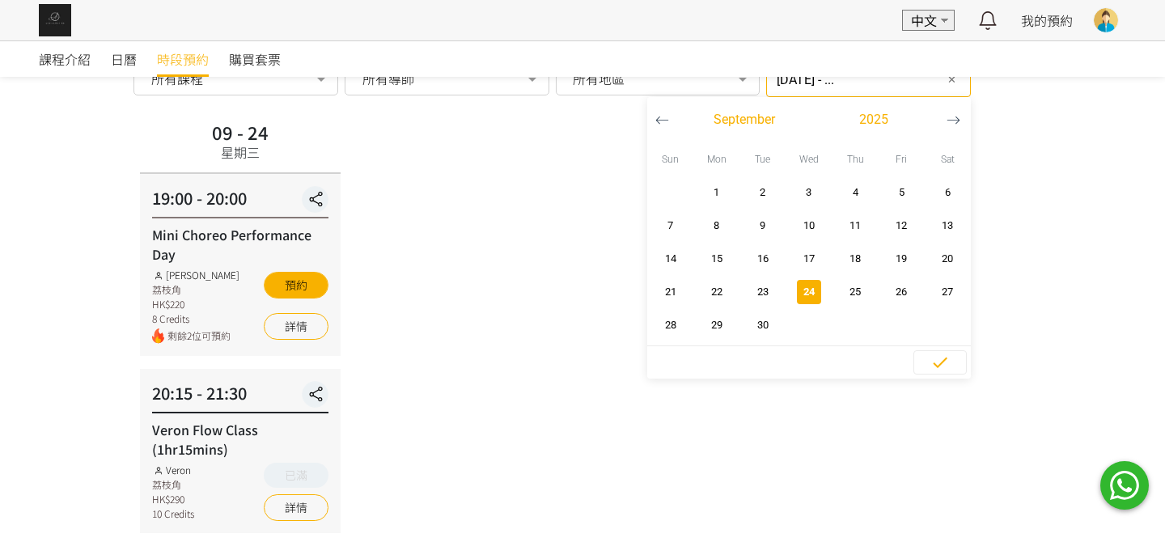
click at [947, 117] on icon "button" at bounding box center [954, 120] width 14 height 14
click at [843, 194] on span "2" at bounding box center [855, 192] width 36 height 16
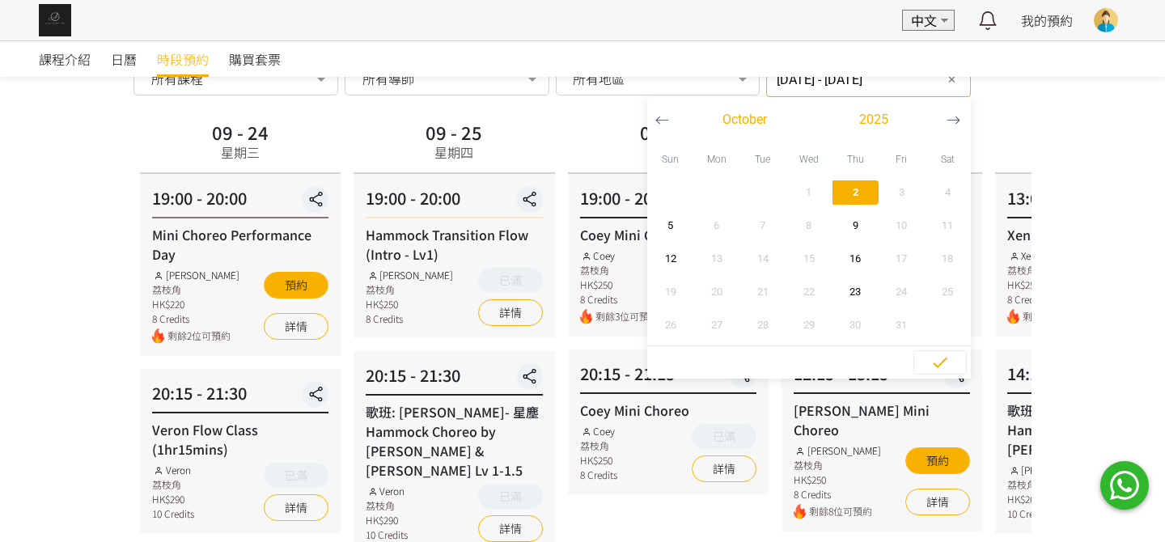
click at [843, 194] on span "2" at bounding box center [855, 192] width 36 height 16
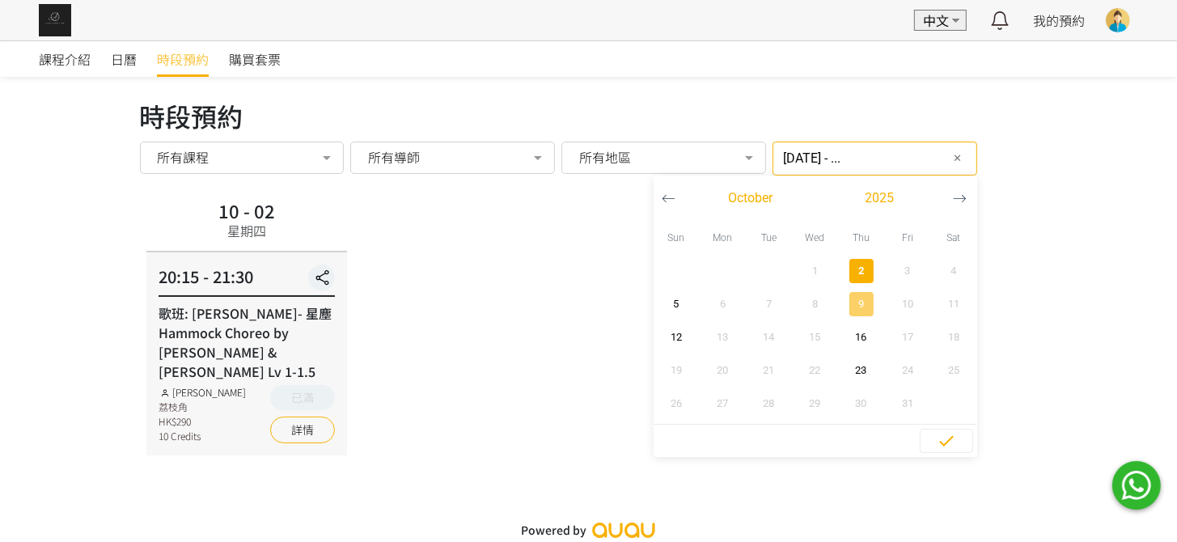
click at [843, 301] on span "9" at bounding box center [861, 304] width 36 height 16
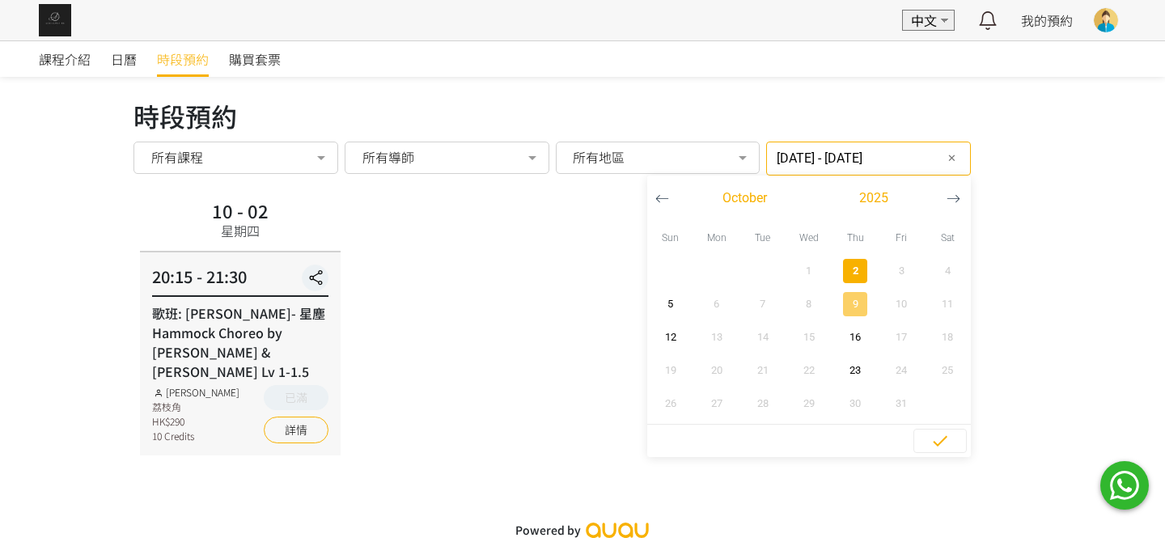
click at [837, 301] on span "9" at bounding box center [855, 304] width 36 height 16
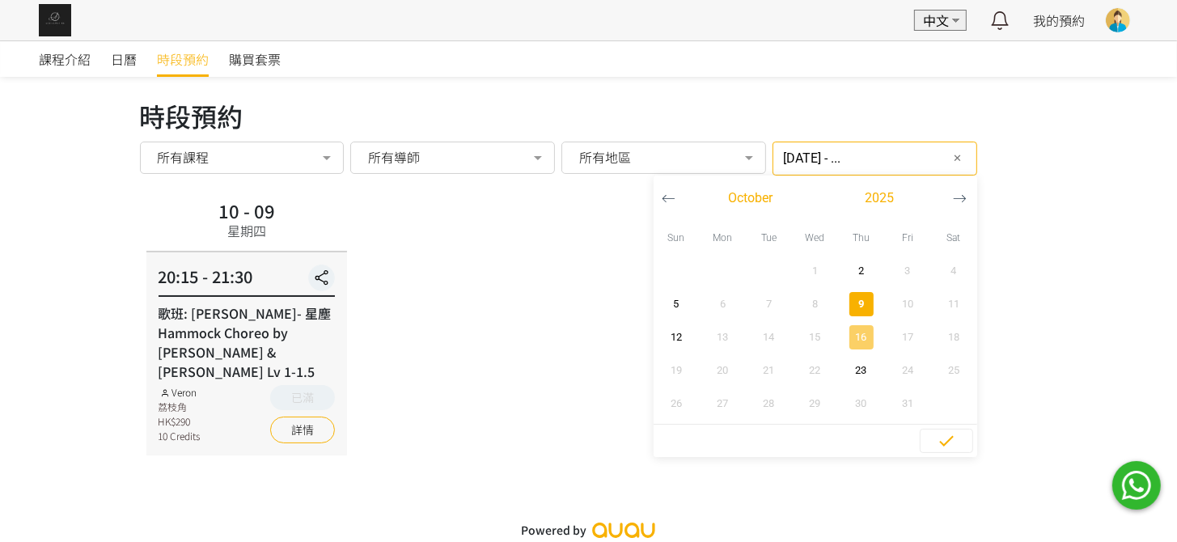
click at [849, 339] on span "16" at bounding box center [861, 337] width 36 height 16
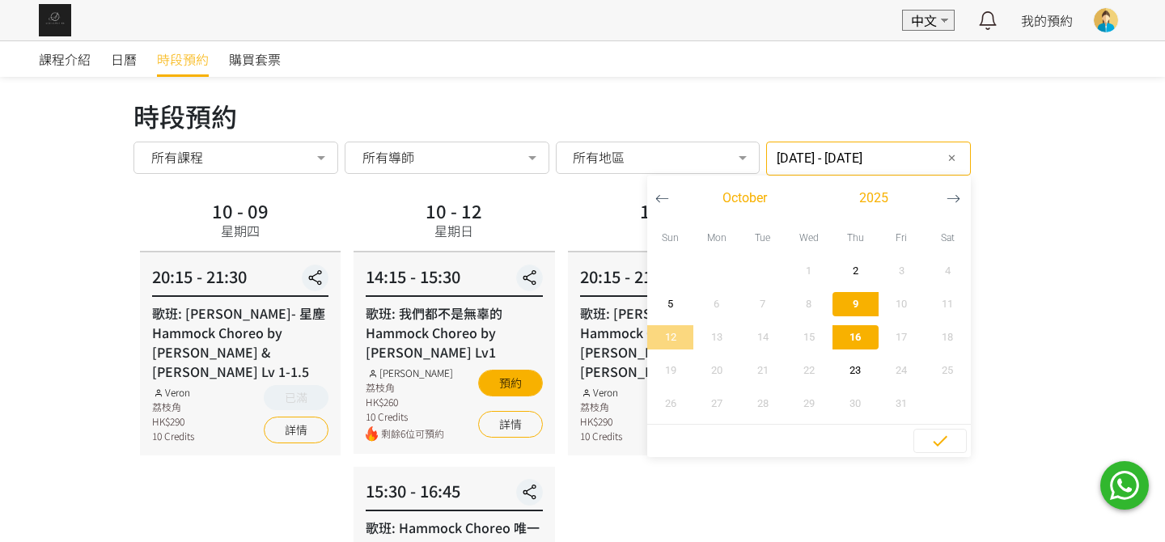
click at [849, 339] on span "16" at bounding box center [855, 337] width 36 height 16
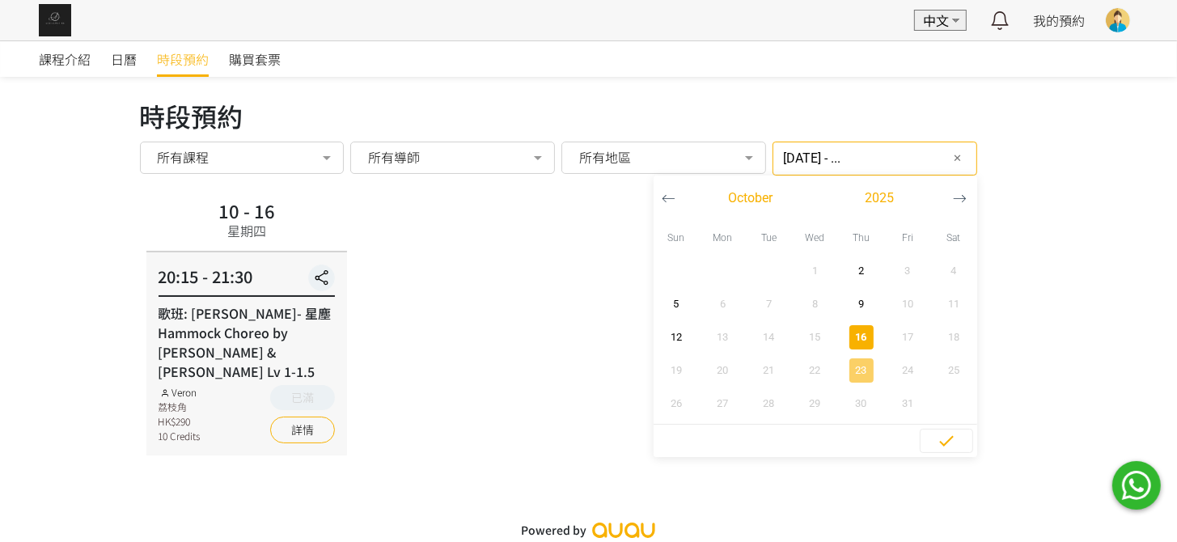
click at [855, 371] on span "23" at bounding box center [861, 370] width 36 height 16
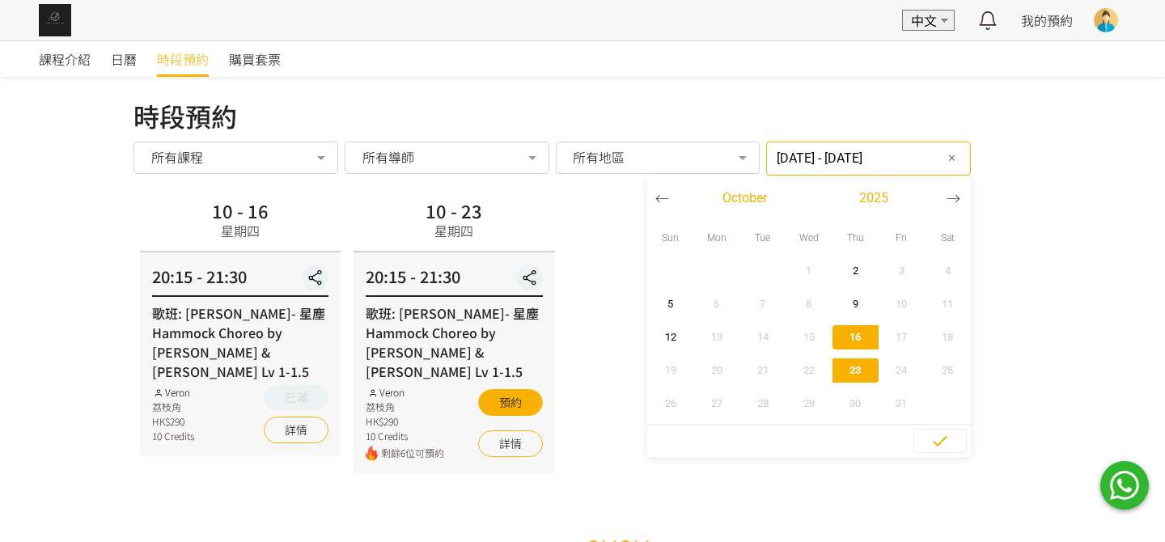
click at [856, 371] on span "23" at bounding box center [855, 370] width 36 height 16
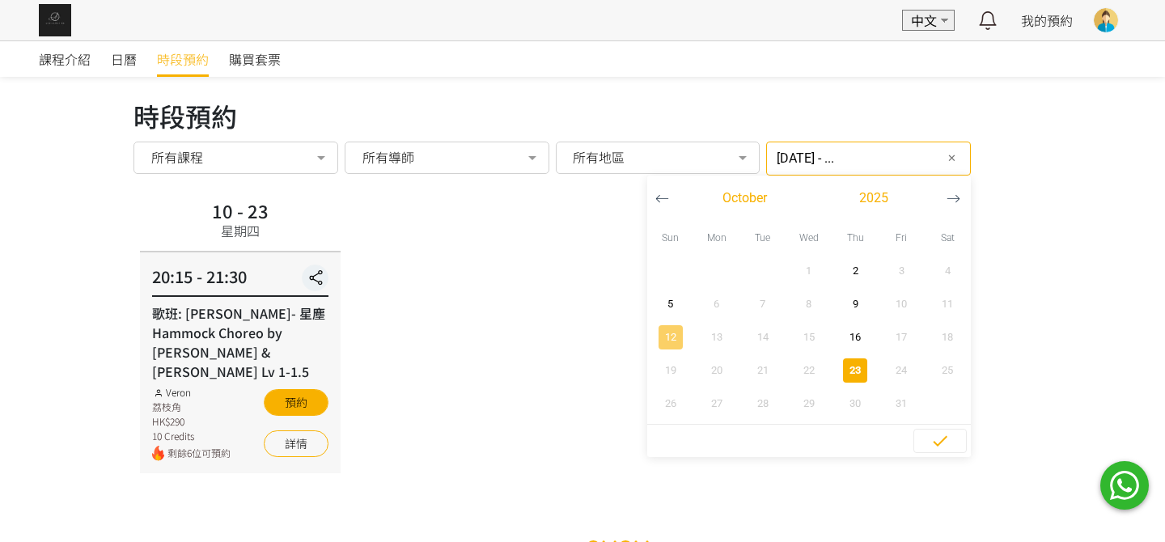
click at [652, 344] on span "12" at bounding box center [670, 337] width 36 height 16
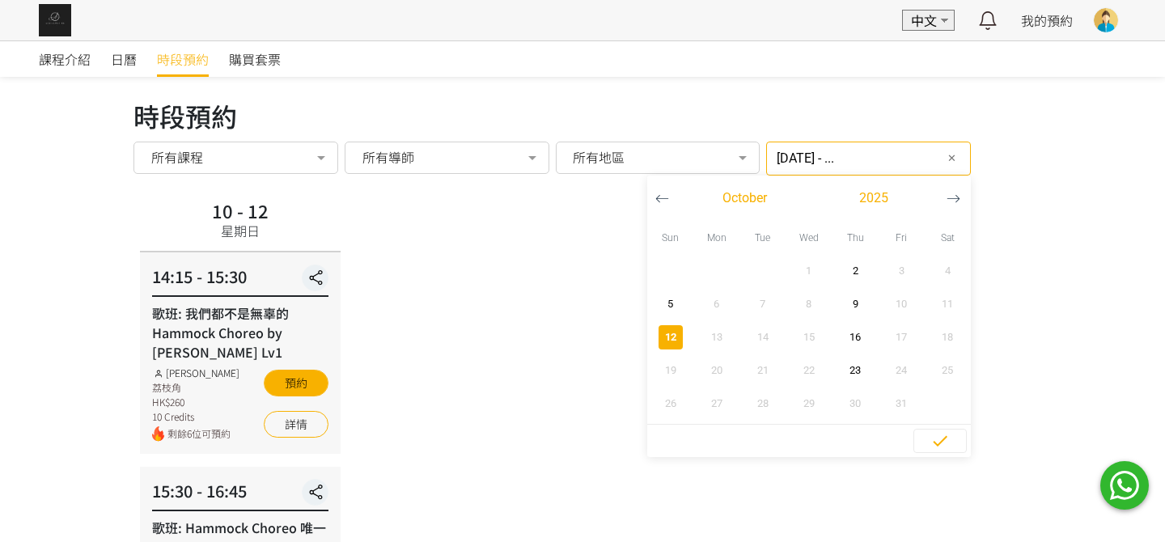
click at [657, 343] on span "12" at bounding box center [670, 337] width 36 height 16
click at [659, 293] on span "button" at bounding box center [671, 304] width 24 height 24
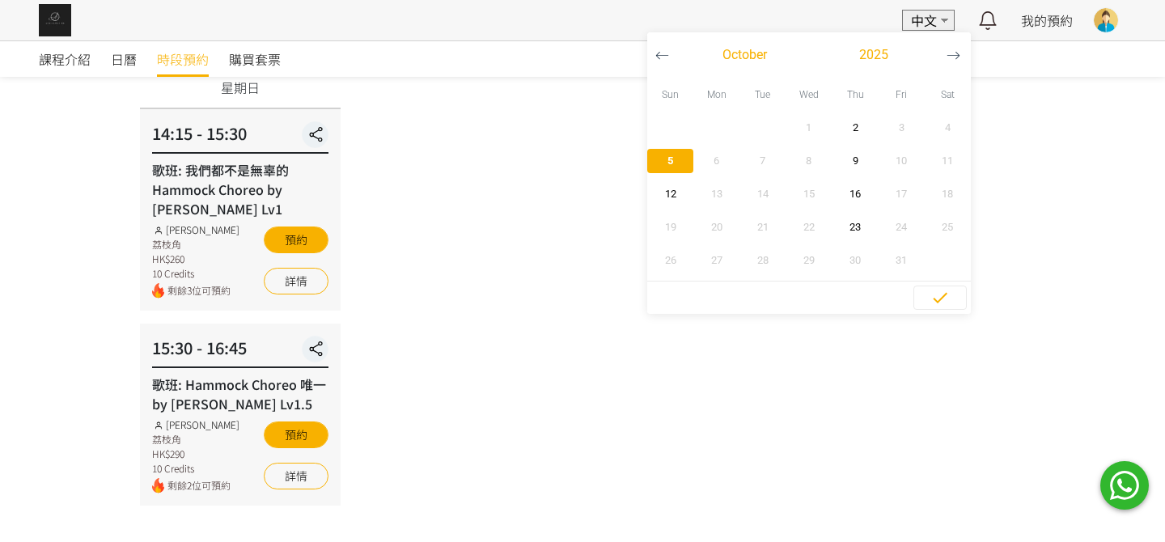
scroll to position [162, 0]
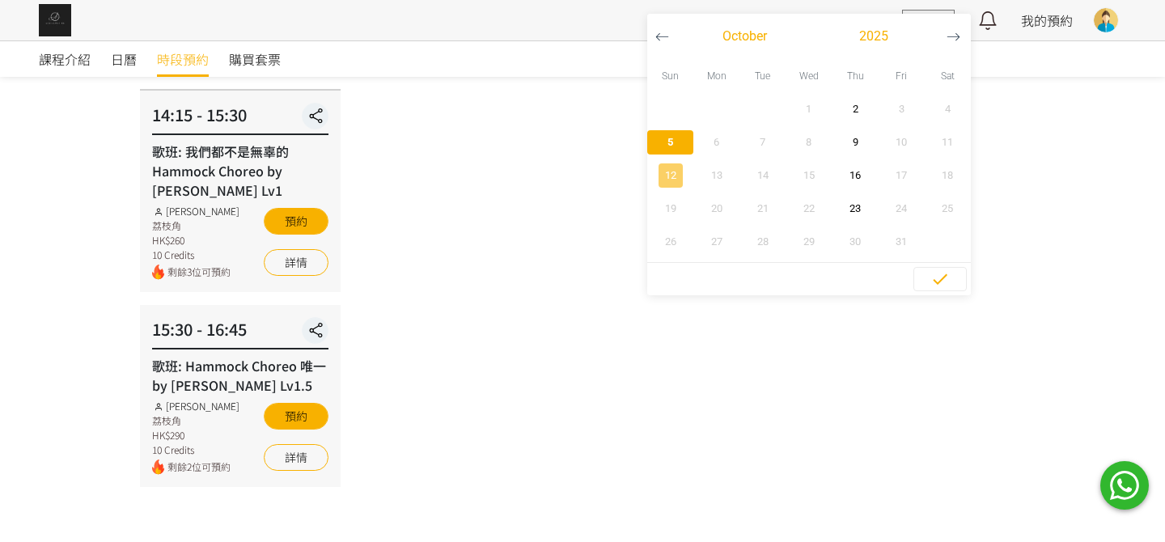
click at [652, 174] on span "12" at bounding box center [670, 175] width 36 height 16
click at [647, 138] on button "5" at bounding box center [670, 141] width 46 height 33
drag, startPoint x: 649, startPoint y: 40, endPoint x: 646, endPoint y: 80, distance: 39.8
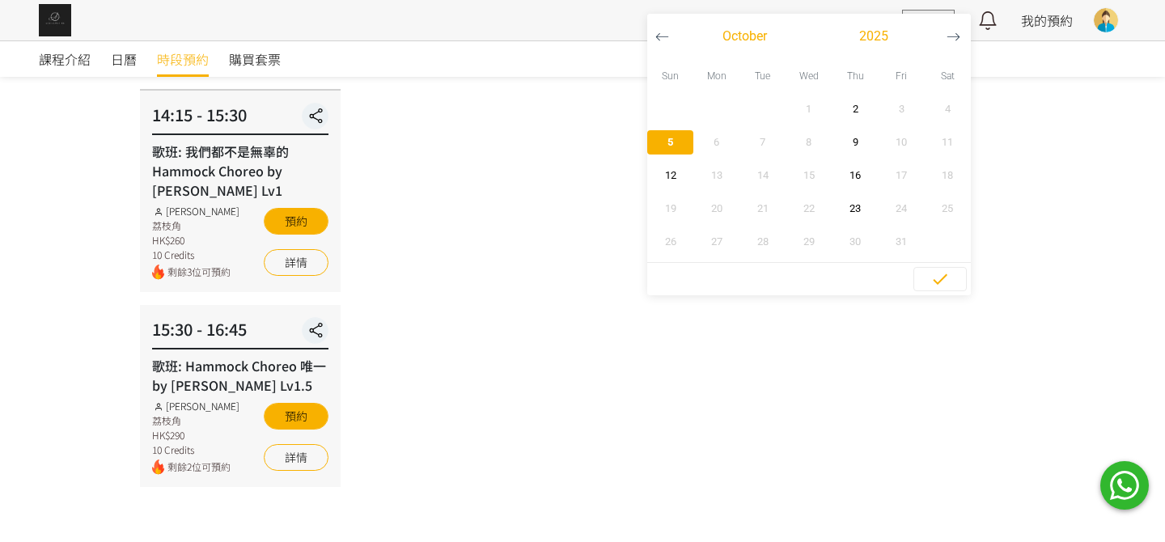
click at [655, 40] on icon "button" at bounding box center [662, 37] width 14 height 14
click at [652, 242] on span "28" at bounding box center [670, 242] width 36 height 16
type input "2025-09-28 - 2025-09-28"
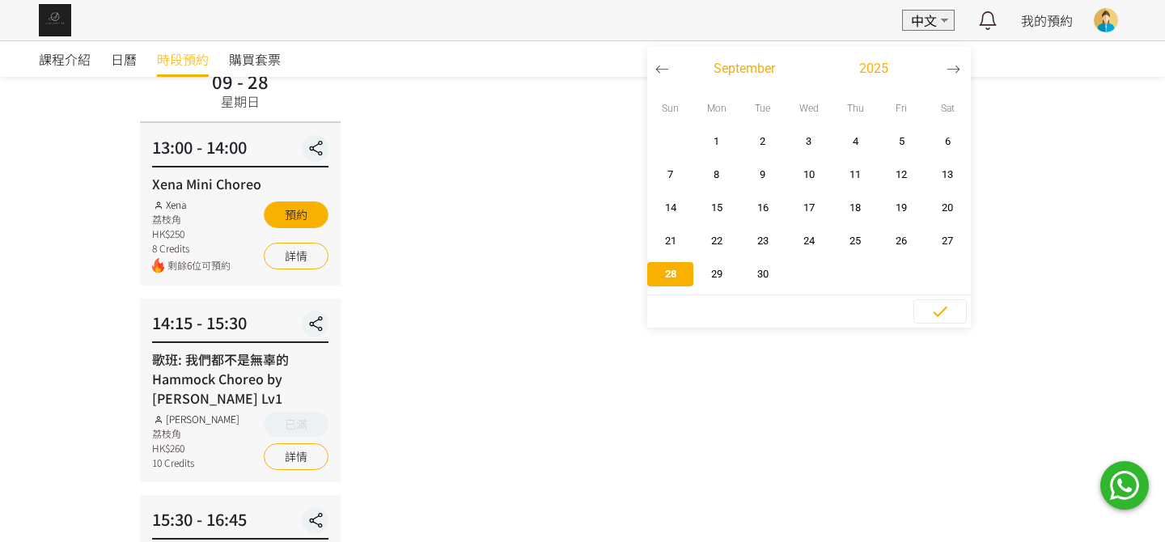
scroll to position [192, 0]
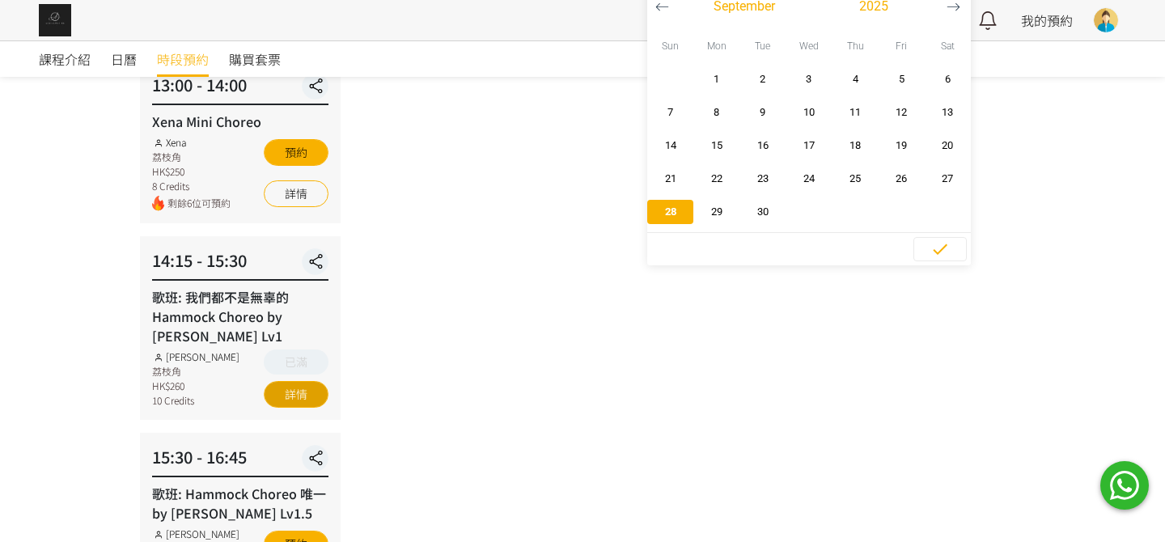
click at [296, 395] on link "詳情" at bounding box center [296, 394] width 65 height 27
click at [299, 396] on link "詳情" at bounding box center [296, 394] width 65 height 27
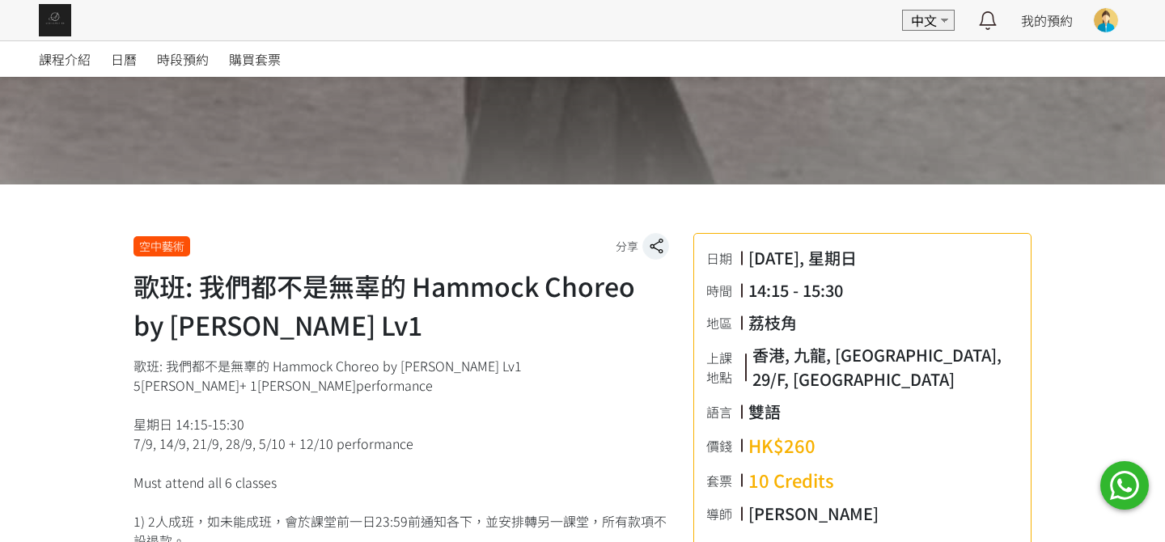
scroll to position [404, 0]
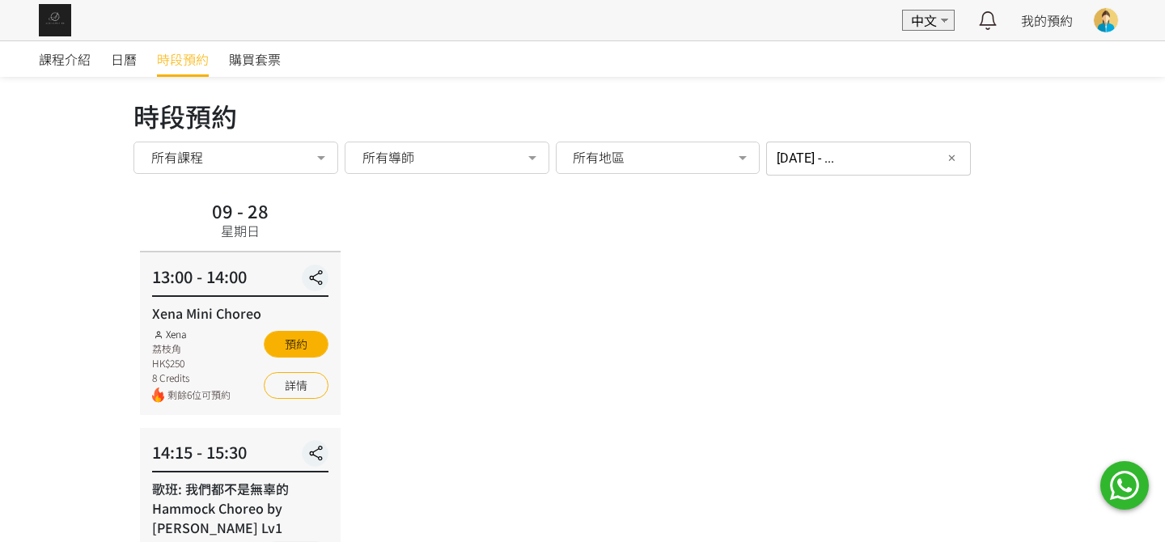
click at [794, 170] on div "[DATE] - ... 篩選日期 ✕ [DATE] Sun Mon Tue Wed Thu Fri Sat 1 2 3 4 5 6 7 8 9 10 11 …" at bounding box center [868, 159] width 205 height 34
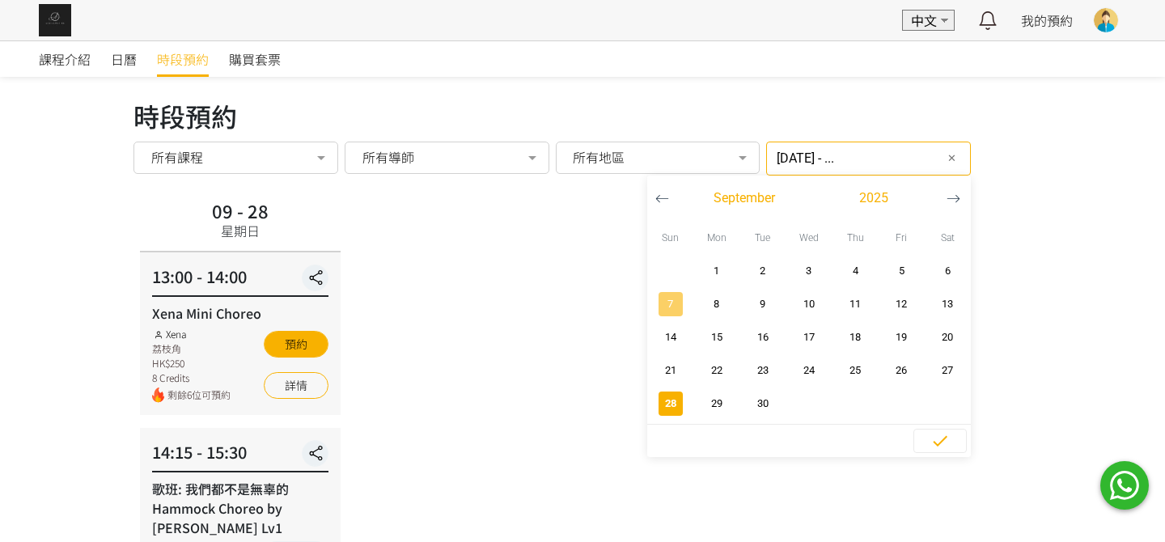
click at [653, 296] on span "7" at bounding box center [670, 304] width 36 height 16
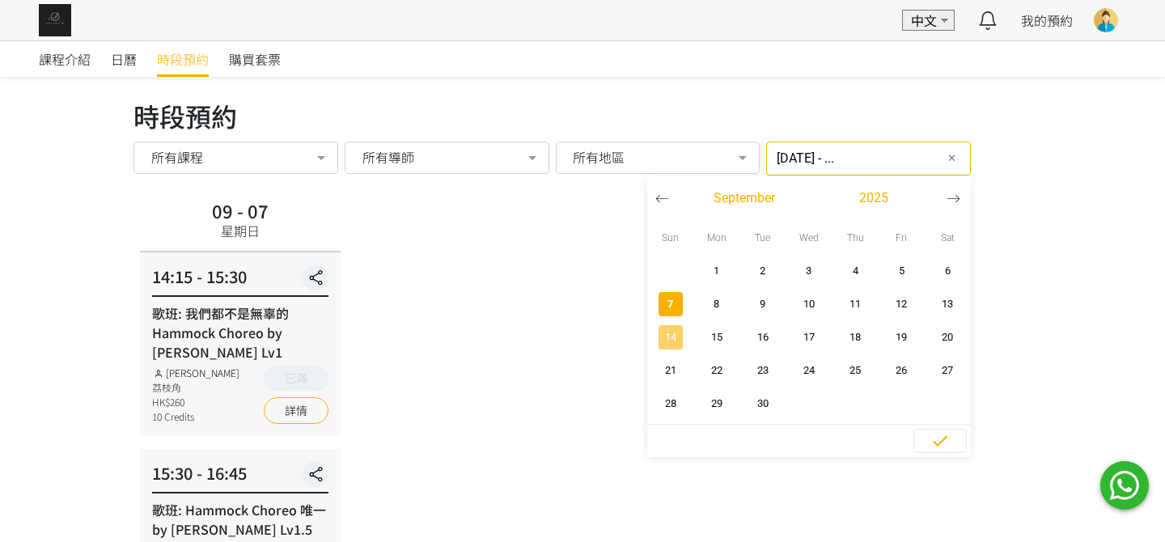
click at [664, 335] on span "14" at bounding box center [670, 337] width 36 height 16
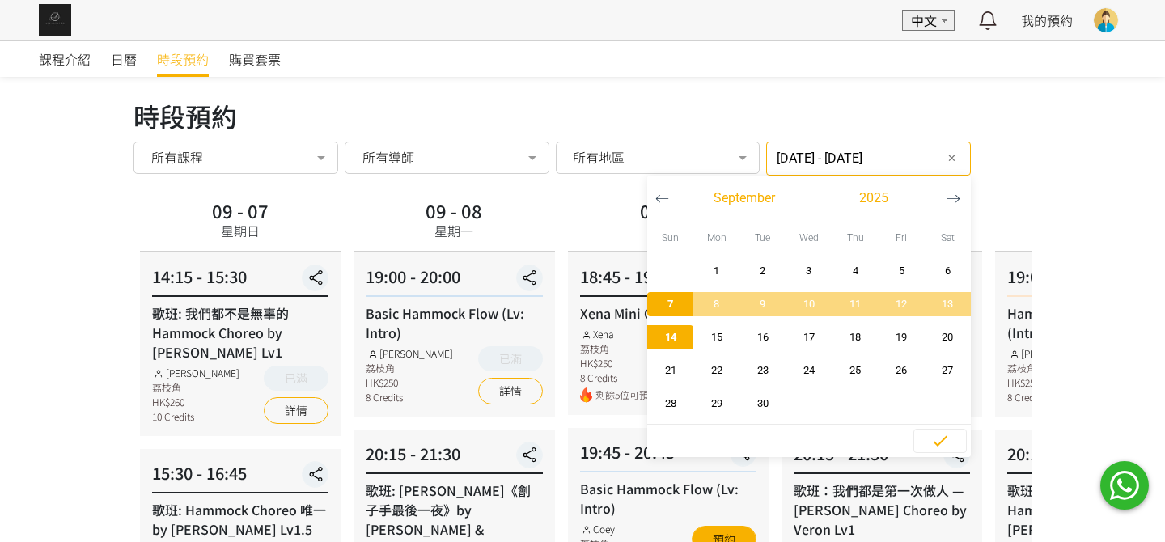
click at [664, 334] on span "14" at bounding box center [670, 337] width 36 height 16
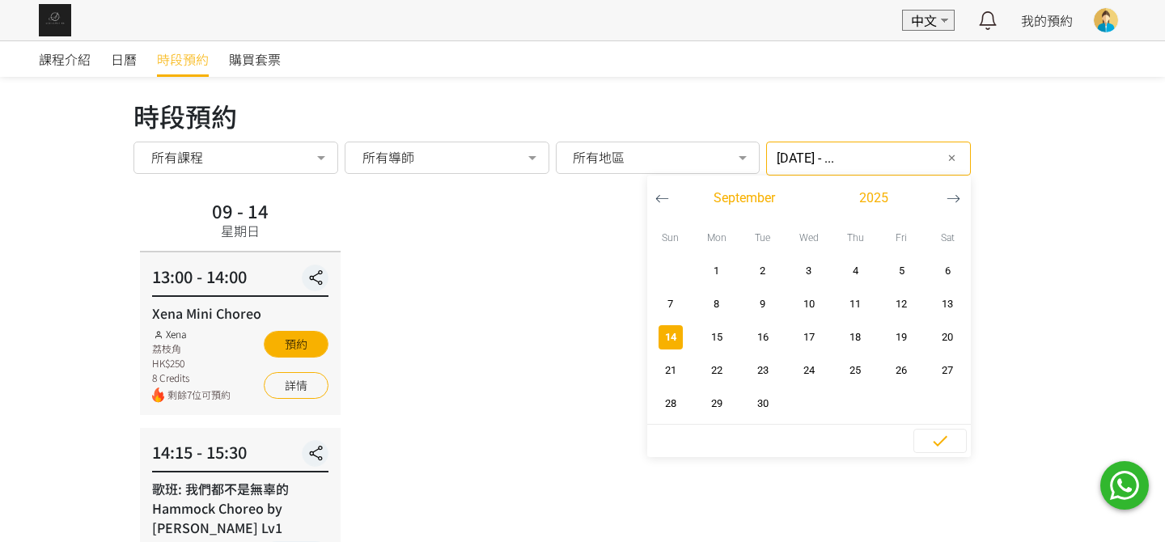
scroll to position [324, 0]
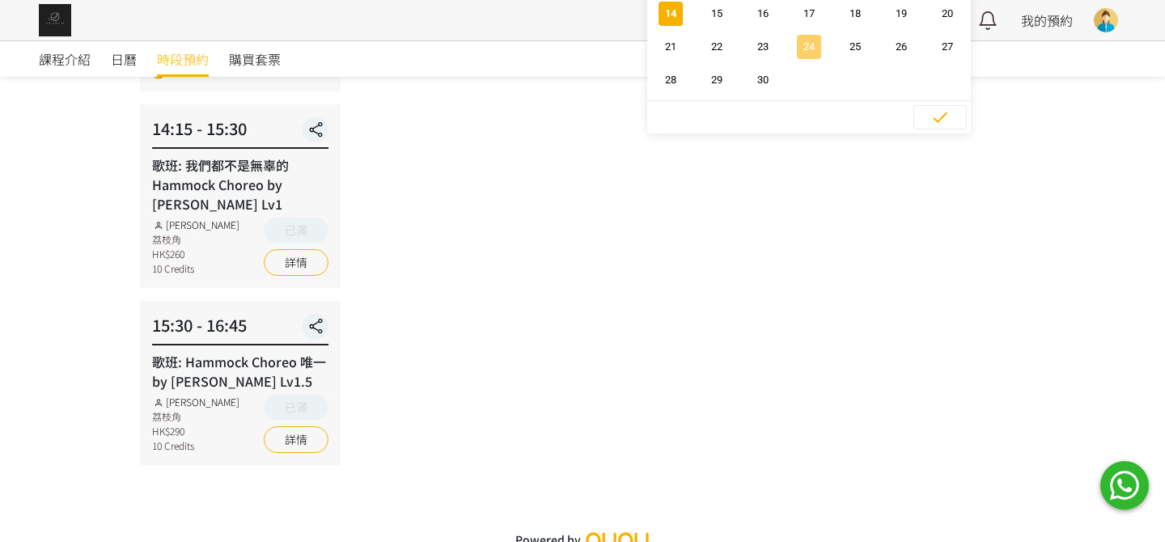
click at [797, 37] on span "button" at bounding box center [809, 47] width 24 height 24
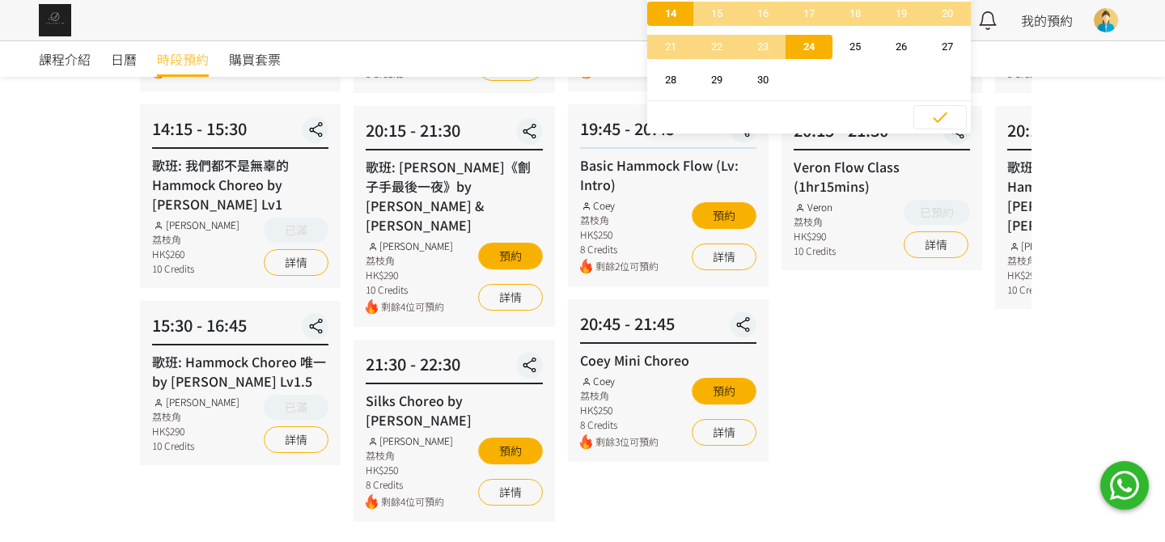
click at [796, 37] on span "button" at bounding box center [809, 47] width 46 height 24
type input "[DATE] - ..."
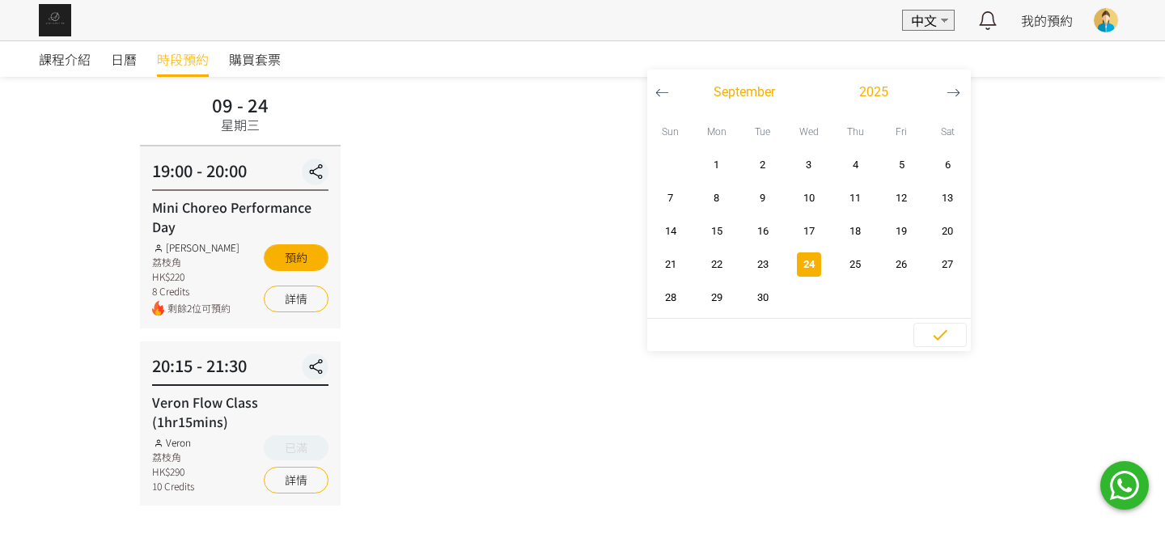
scroll to position [78, 0]
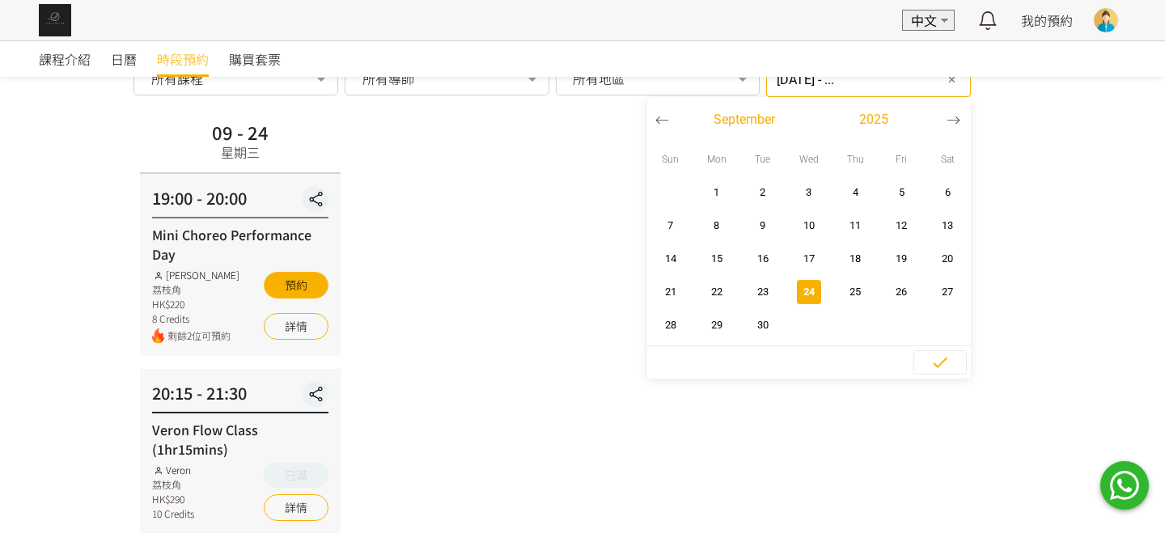
click at [517, 324] on div "09 - 24 星期三 19:00 - 20:00 Mini Choreo Performance Day [PERSON_NAME] 荔枝角 HK$220 …" at bounding box center [582, 324] width 898 height 417
